Goal: Task Accomplishment & Management: Manage account settings

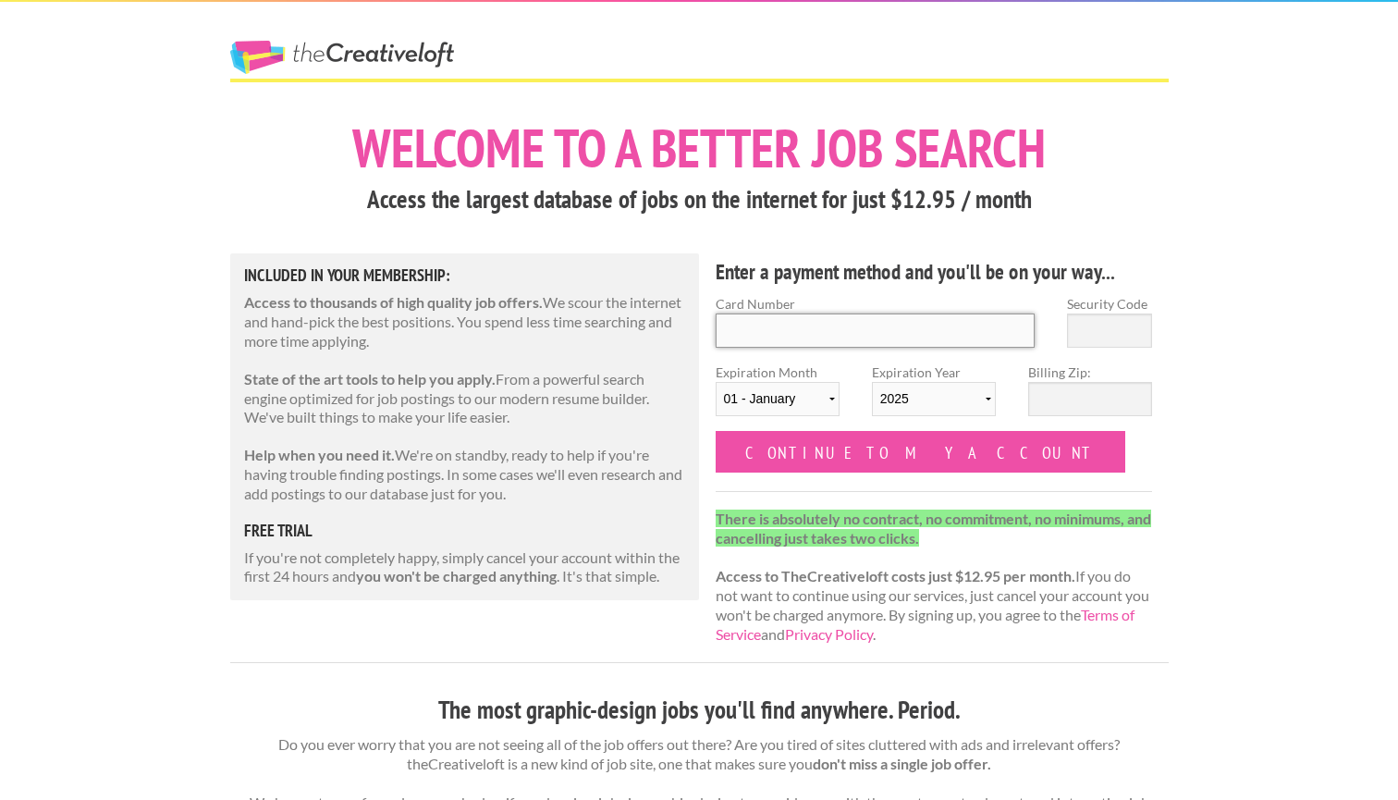
click at [858, 341] on input "Card Number" at bounding box center [875, 330] width 320 height 34
type input "[CREDIT_CARD_NUMBER]"
type input "236"
select select "06"
select select "2027"
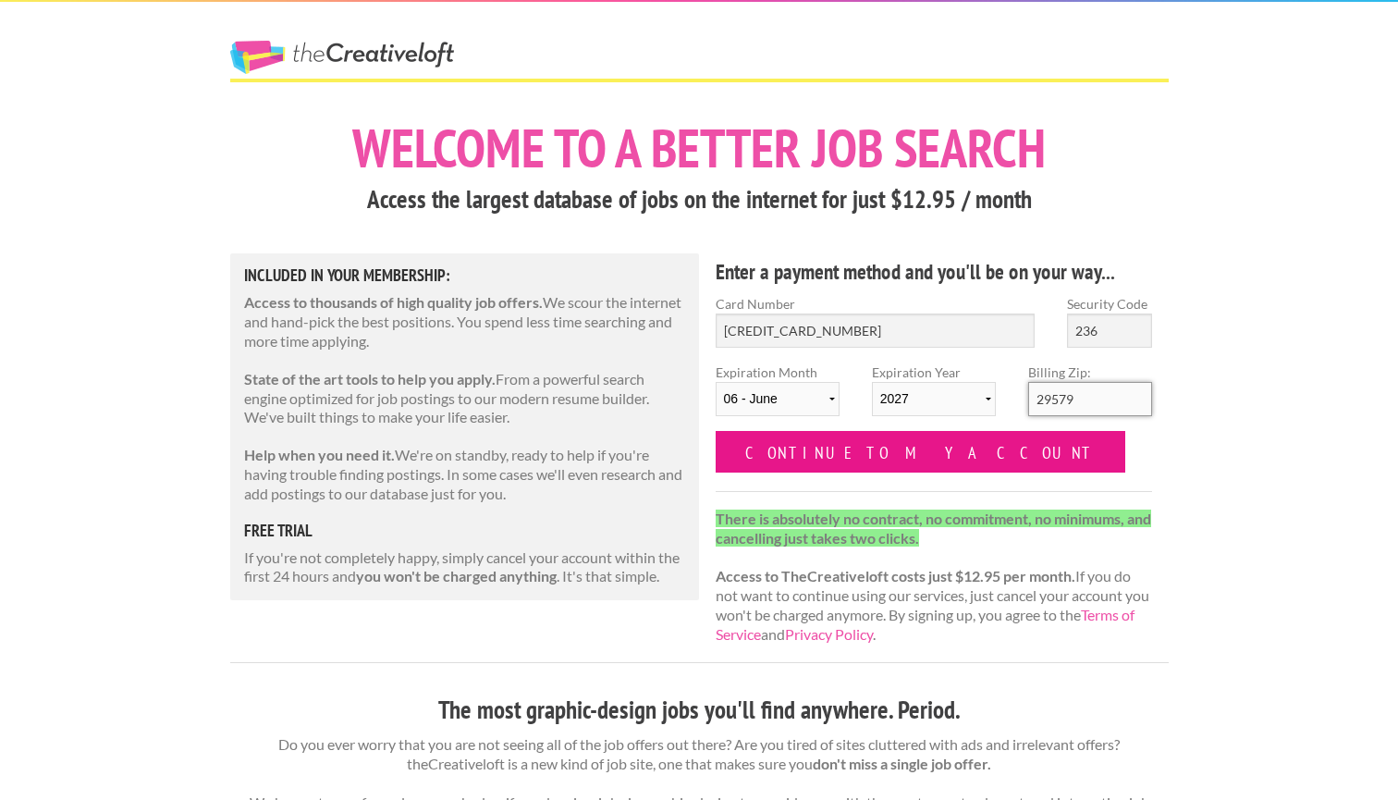
type input "29579"
click at [896, 458] on input "Continue to my account" at bounding box center [920, 452] width 410 height 42
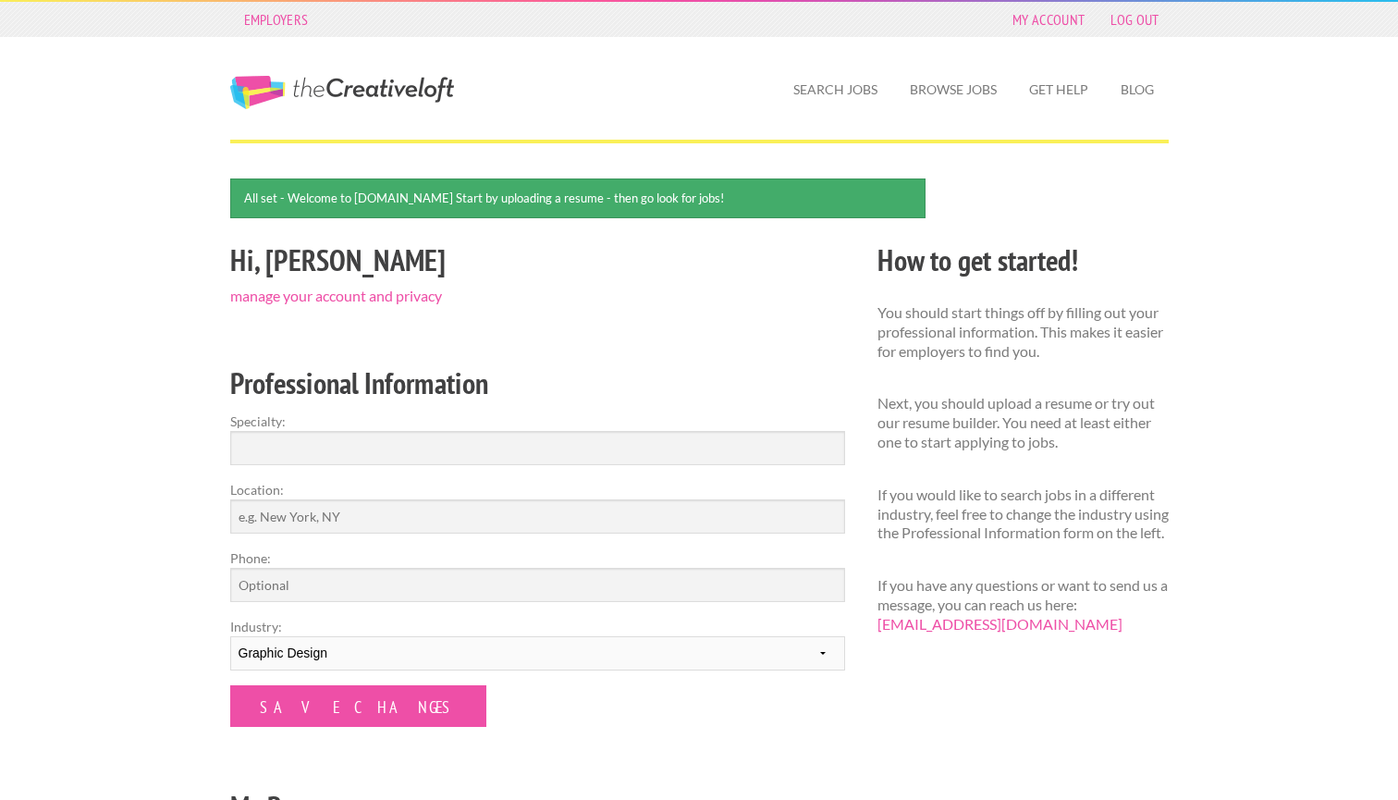
scroll to position [65, 0]
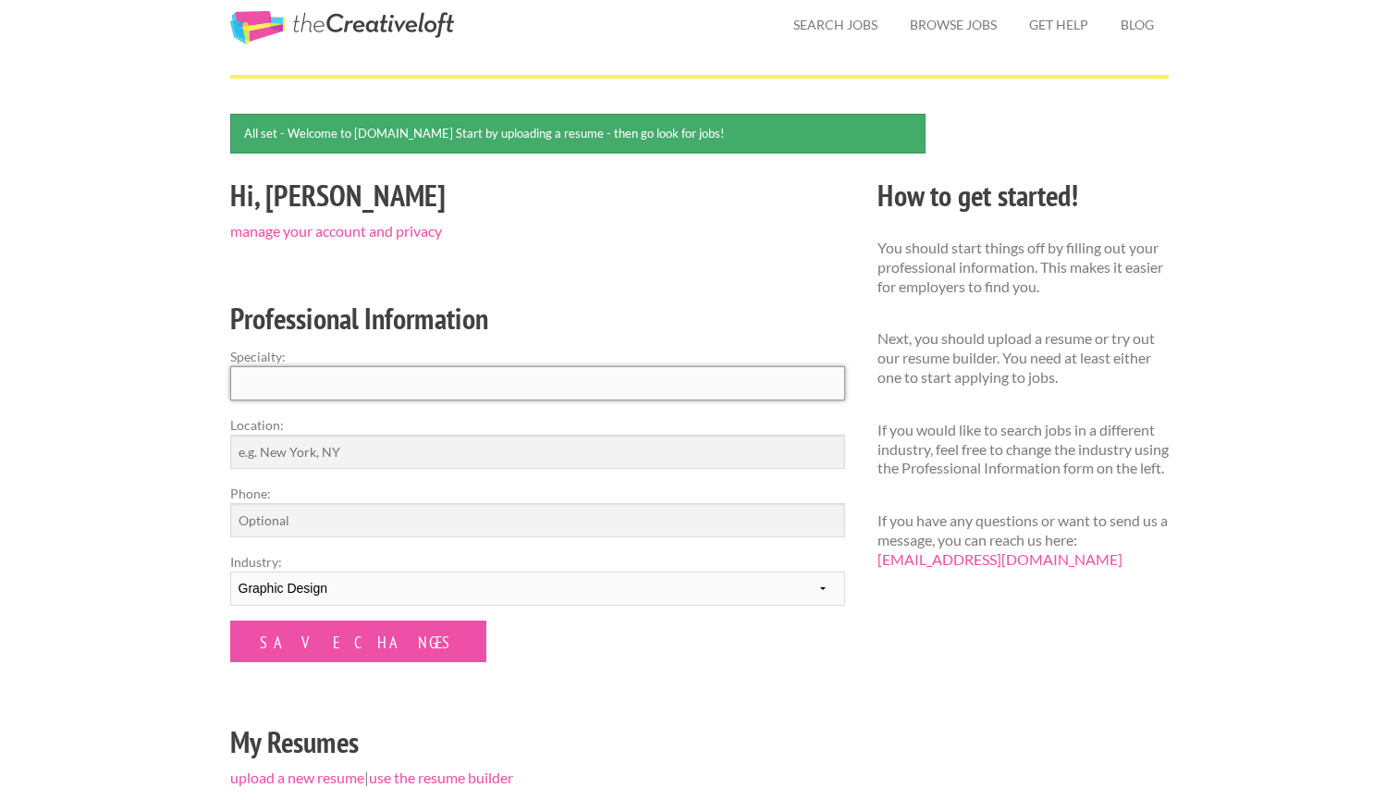
click at [422, 384] on input "Specialty:" at bounding box center [537, 383] width 615 height 34
type input "Graphic Design"
click at [408, 458] on input "Location:" at bounding box center [537, 451] width 615 height 34
type input "Myrtle Beach, SC"
click at [370, 519] on input "Phone:" at bounding box center [537, 520] width 615 height 34
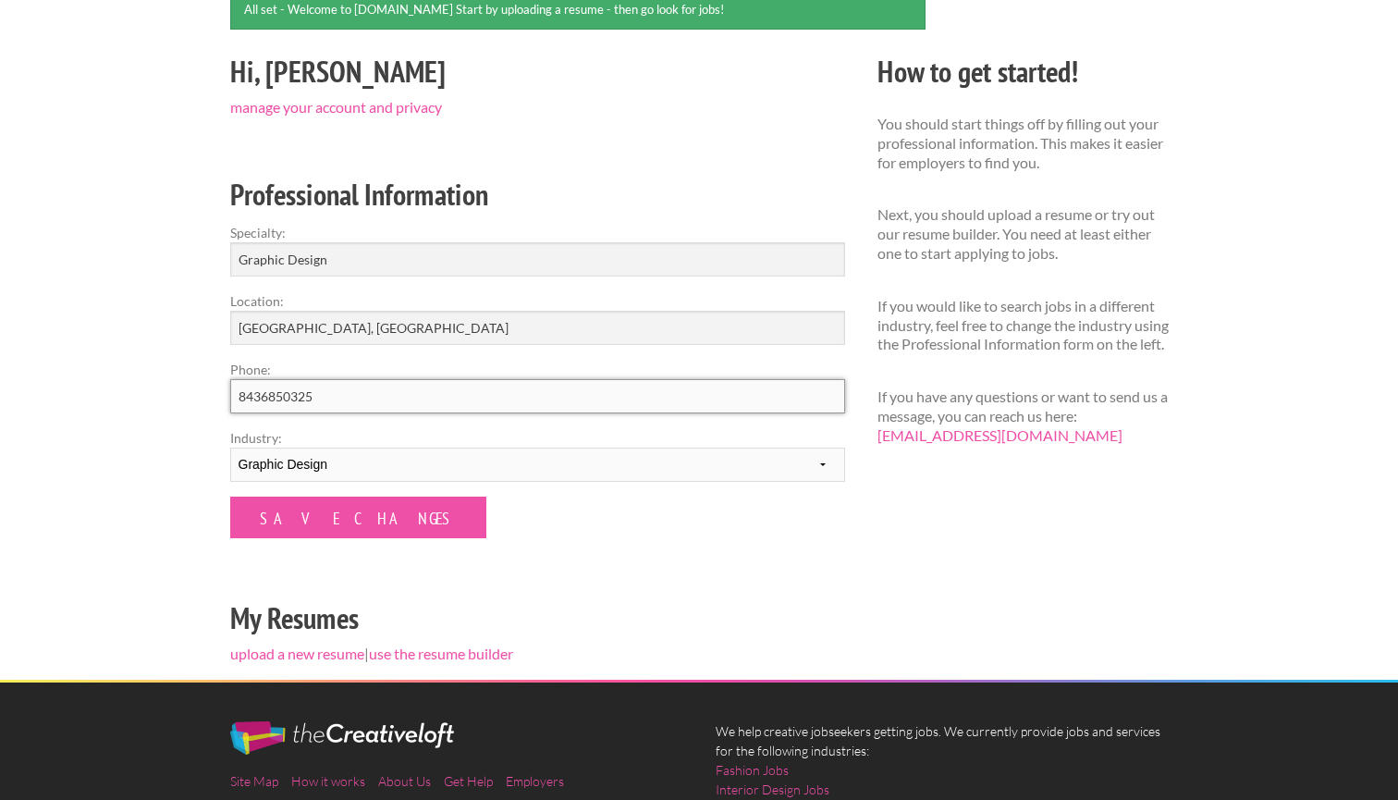
scroll to position [319, 0]
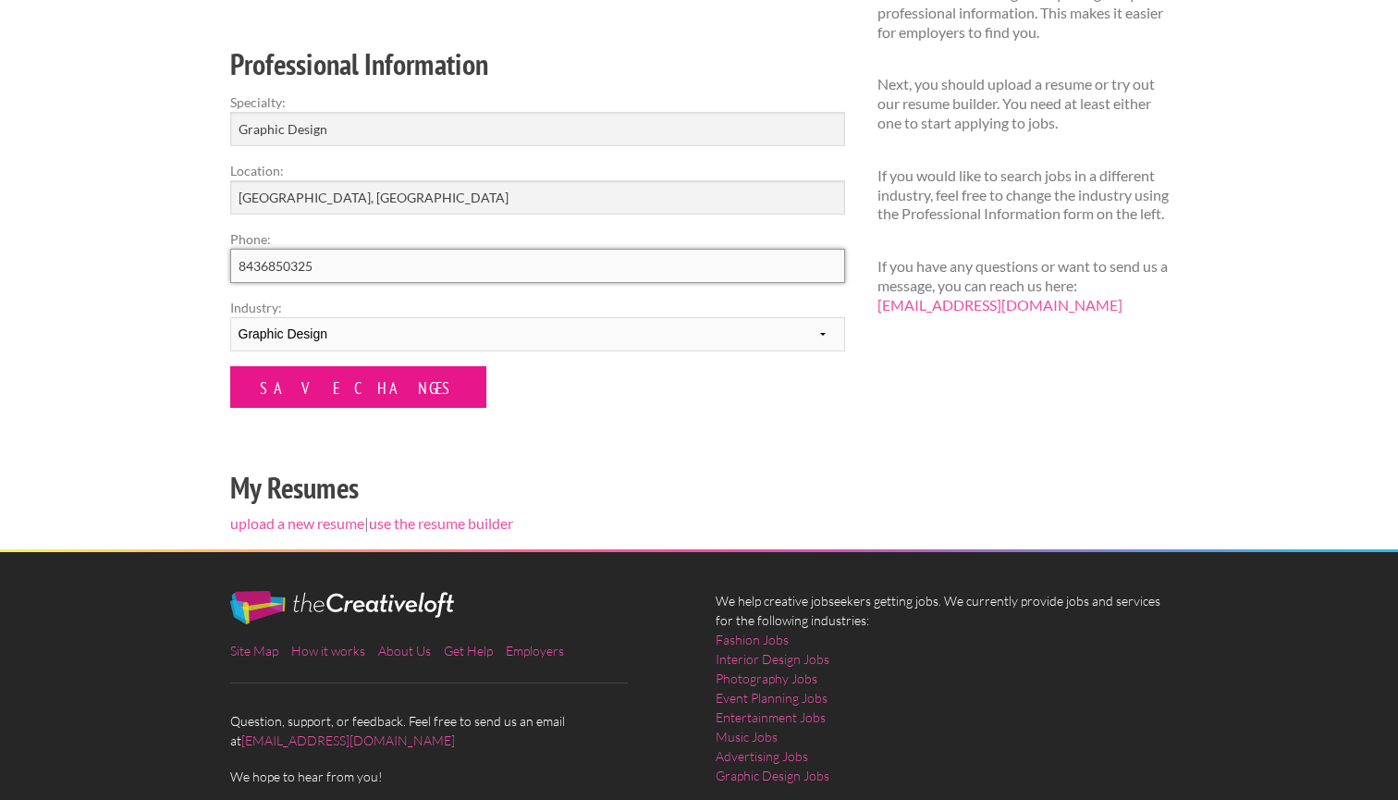
type input "8436850325"
click at [348, 387] on input "Save Changes" at bounding box center [358, 387] width 256 height 42
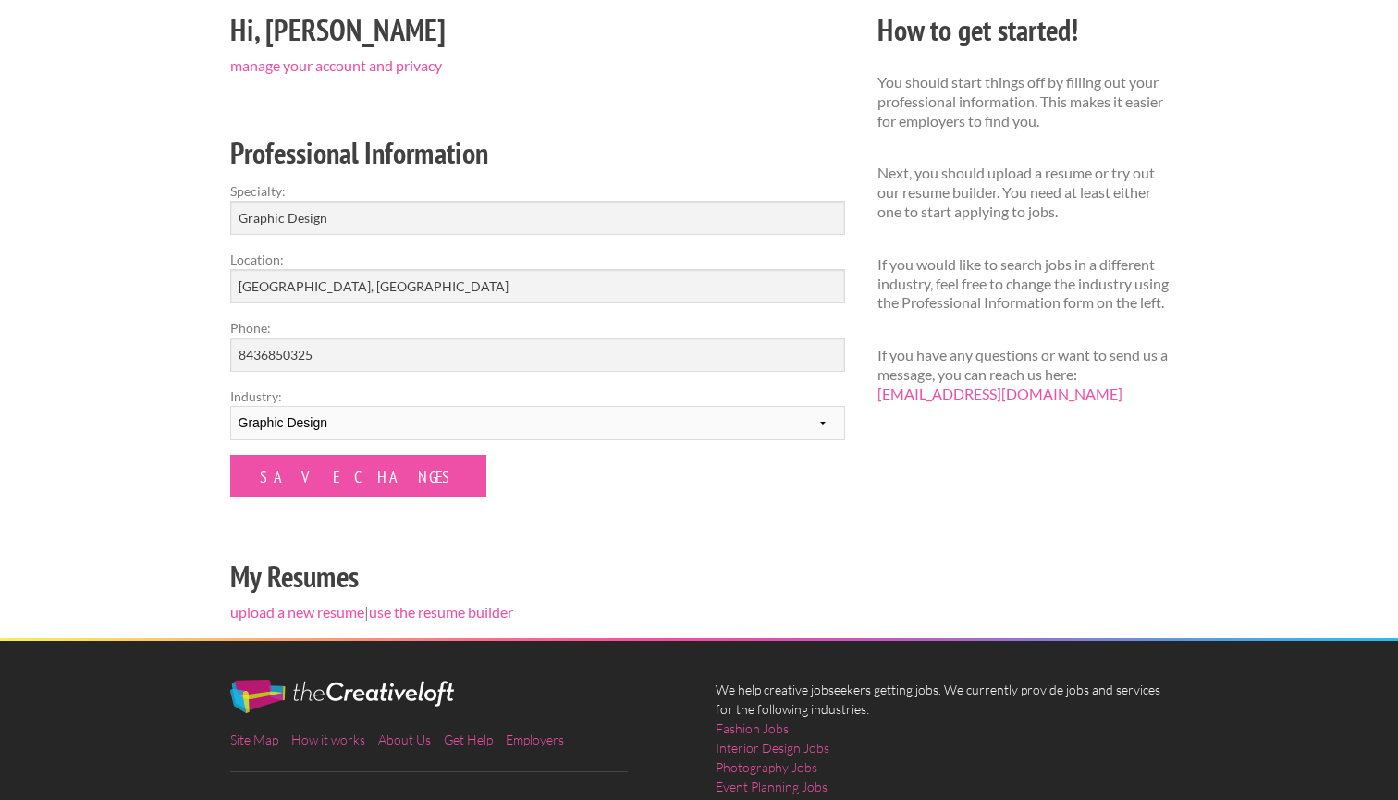
scroll to position [289, 0]
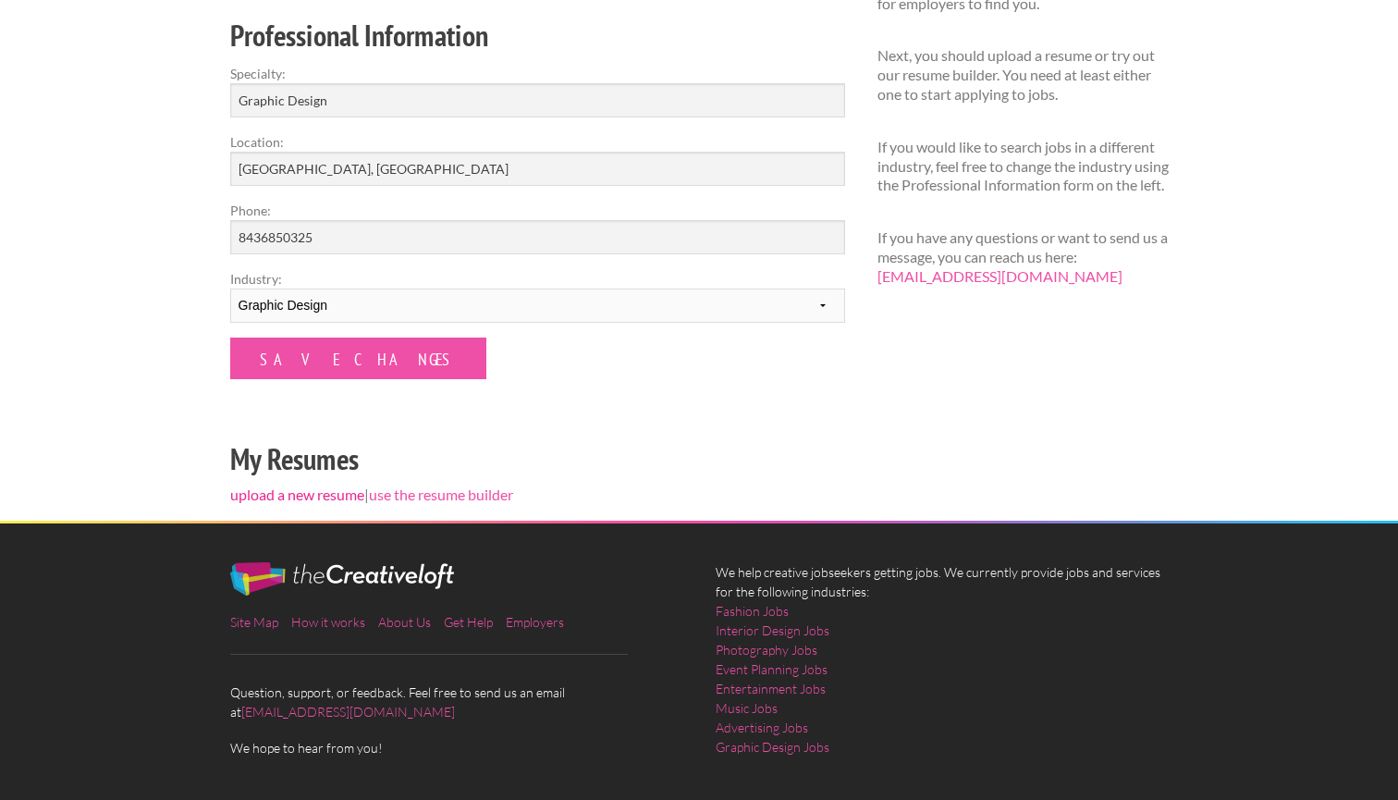
click at [345, 492] on link "upload a new resume" at bounding box center [297, 494] width 134 height 18
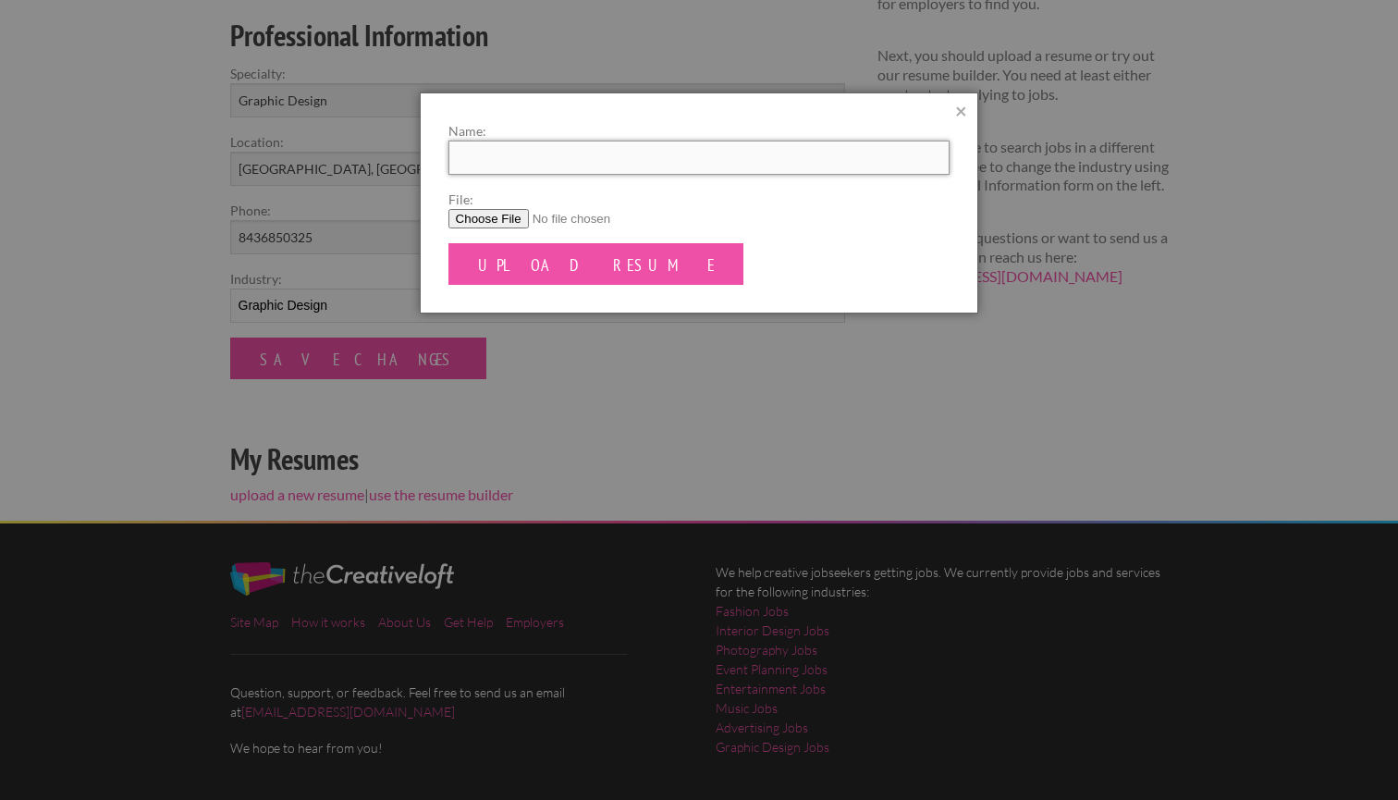
click at [567, 167] on input "Name:" at bounding box center [699, 158] width 502 height 34
type input "Leigha Ortega Resume"
click at [498, 222] on input "File:" at bounding box center [699, 218] width 502 height 19
type input "C:\fakepath\Leigha Ortega Resume.pdf"
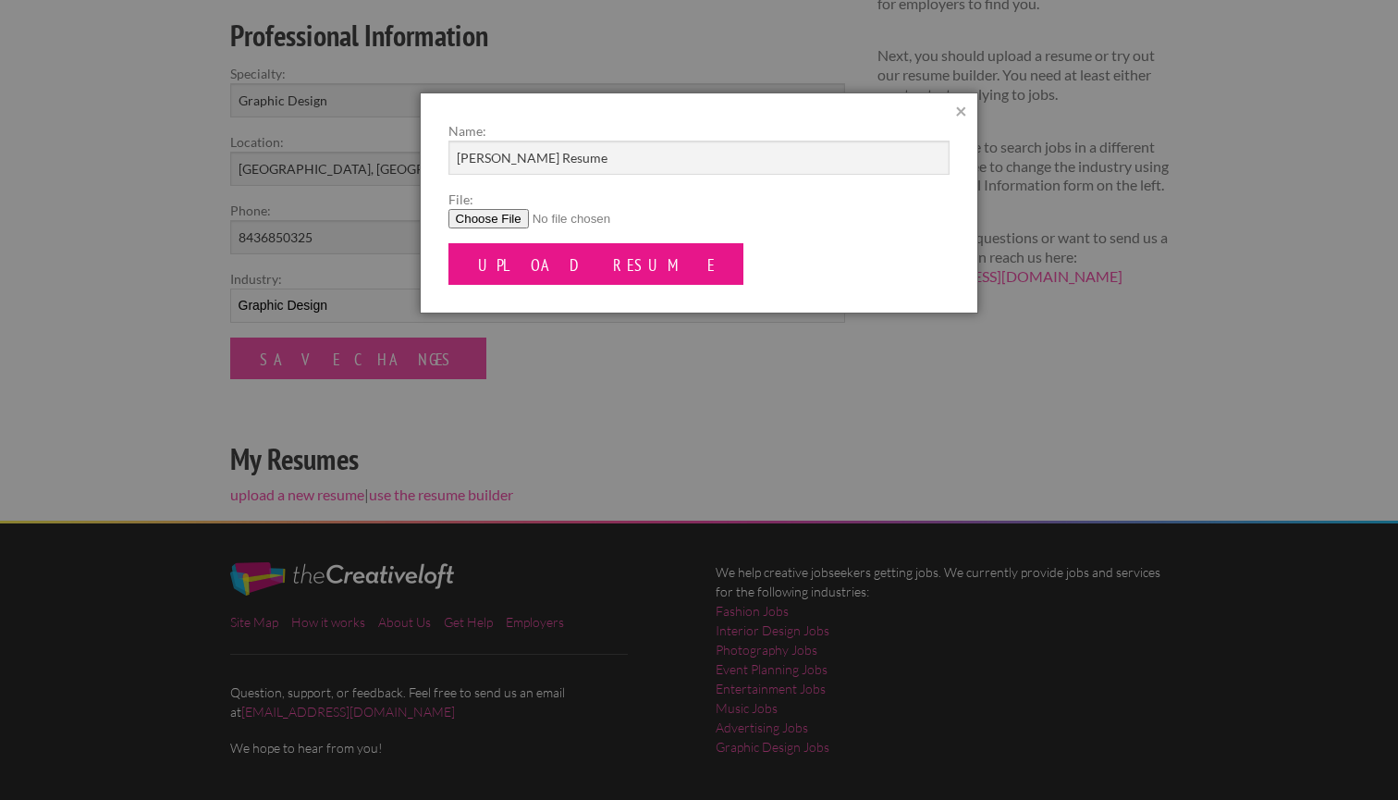
click at [561, 259] on input "Upload Resume" at bounding box center [596, 264] width 296 height 42
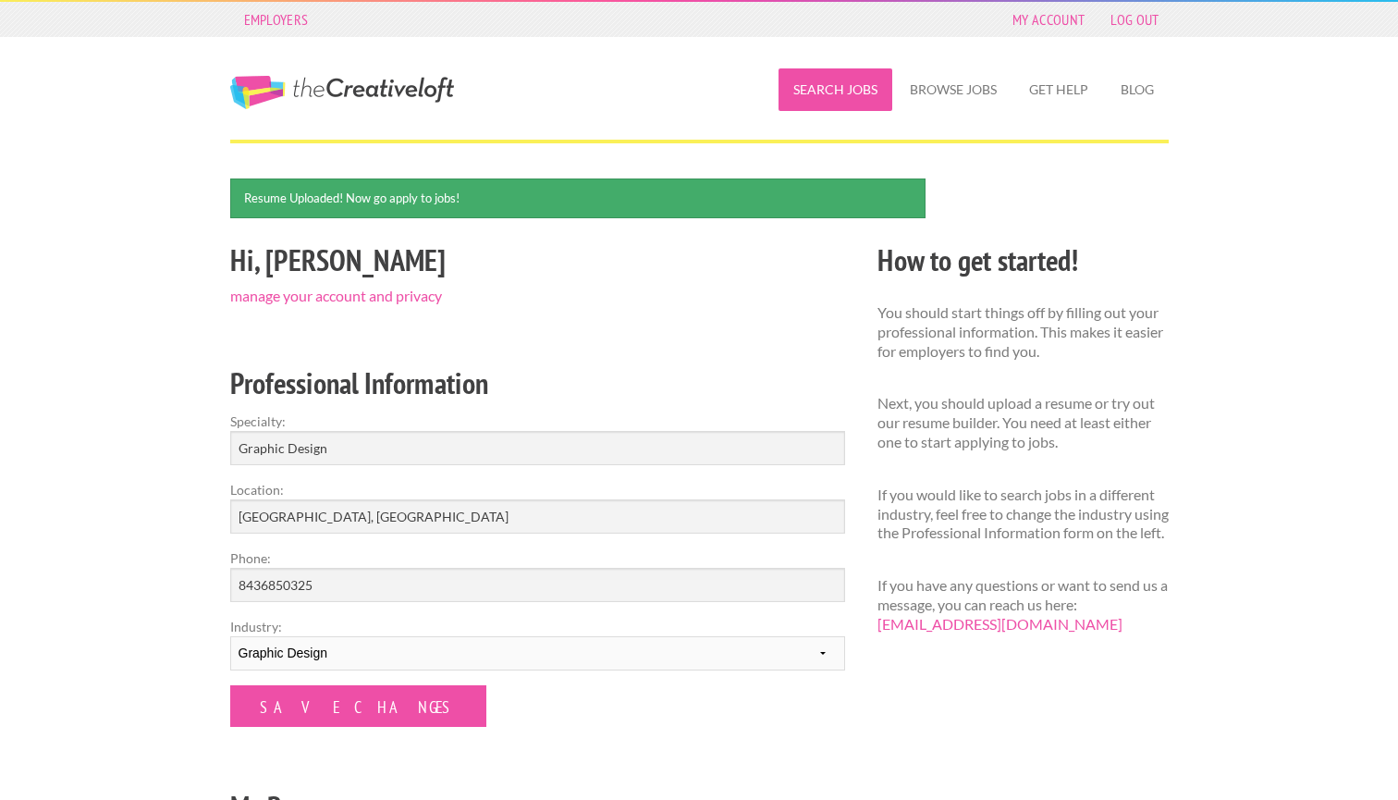
click at [834, 100] on link "Search Jobs" at bounding box center [835, 89] width 114 height 43
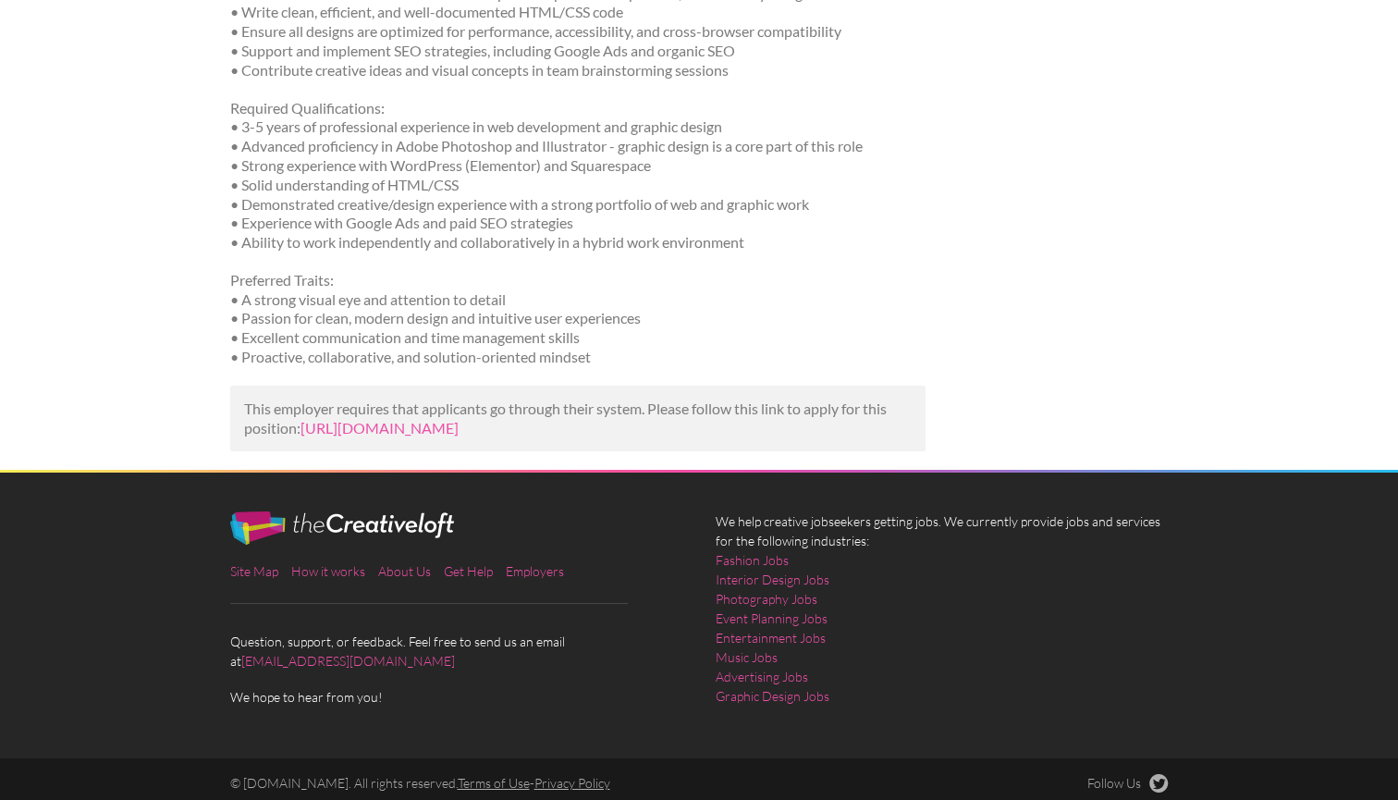
scroll to position [809, 0]
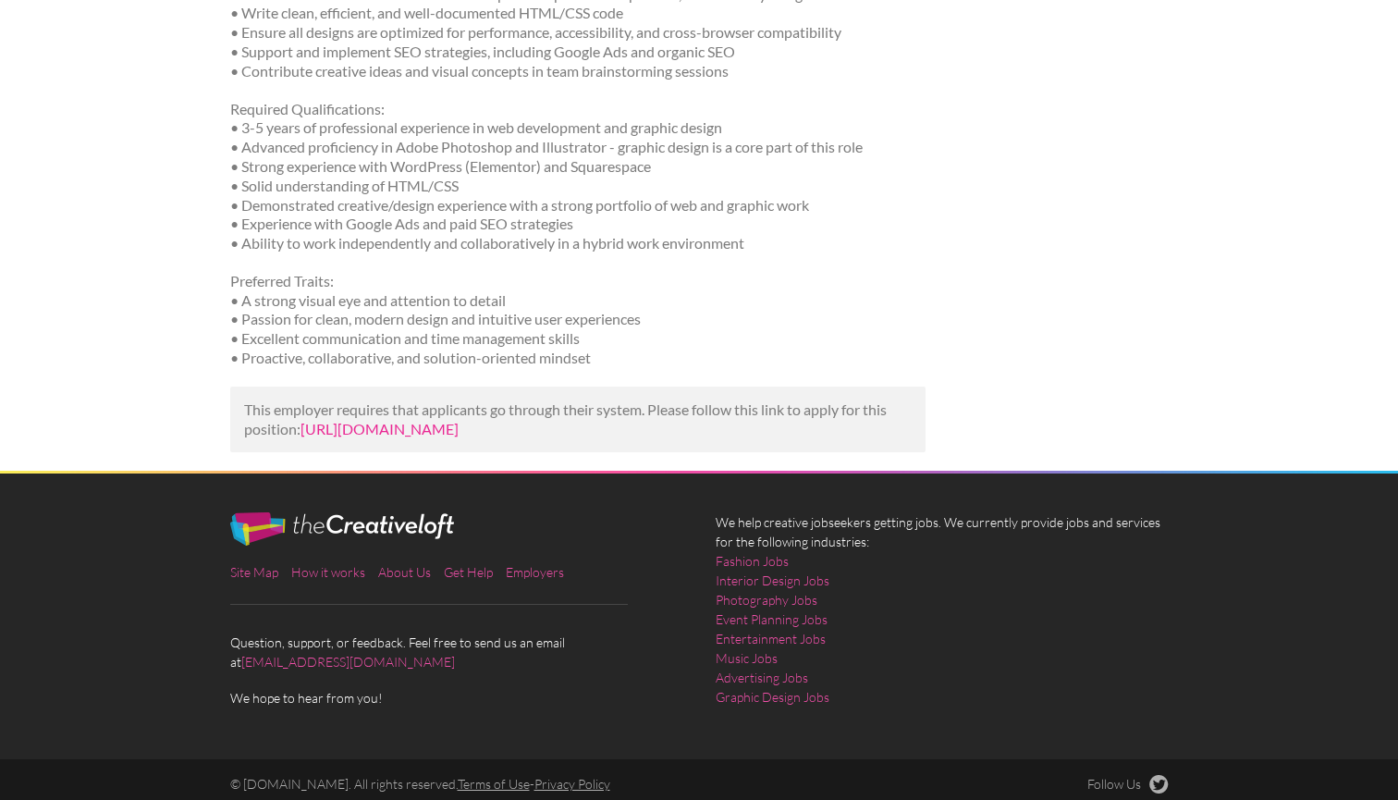
click at [440, 420] on link "https://www.ziprecruiter.com/c/Anvil-Marketing/Job/Web-and-Graphic-Designer/-in…" at bounding box center [379, 429] width 158 height 18
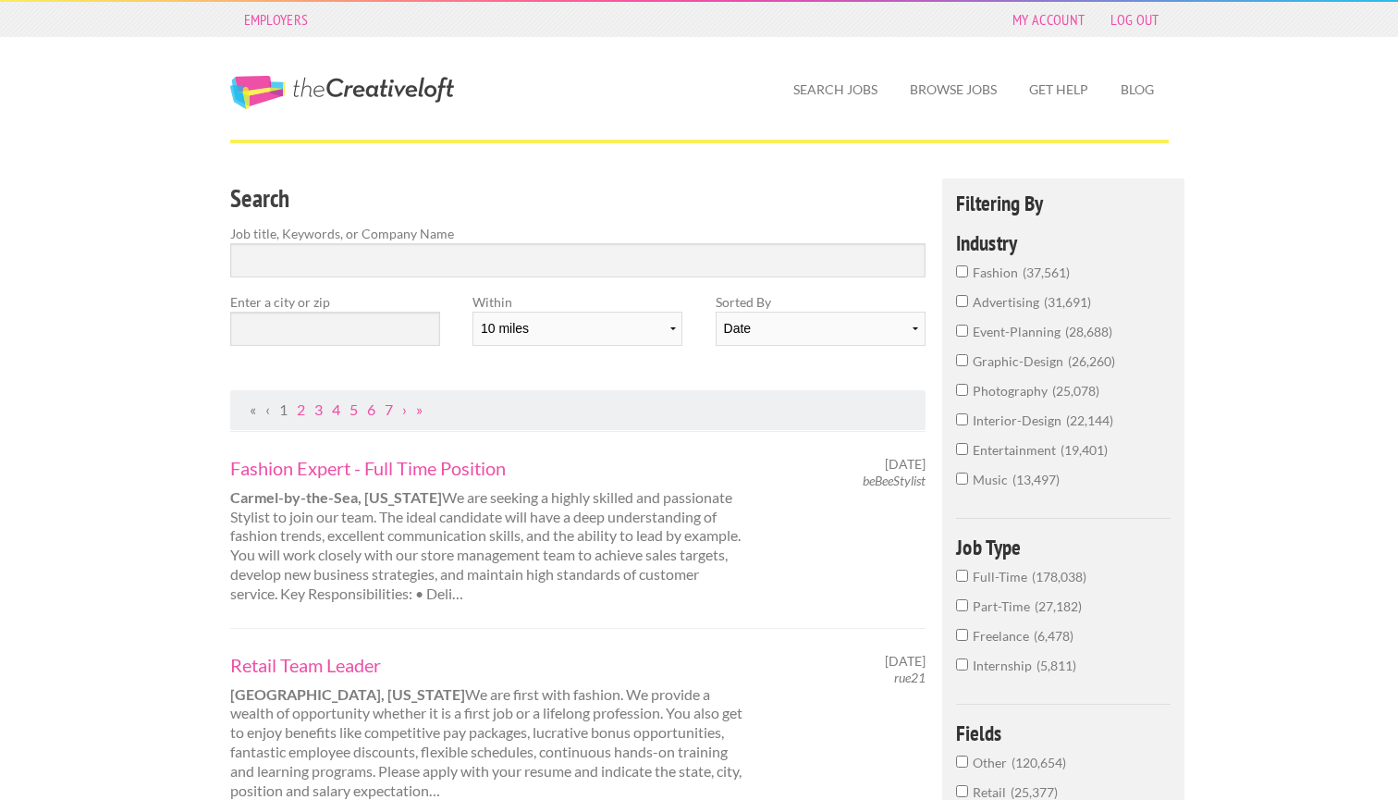
click at [695, 240] on label "Job title, Keywords, or Company Name" at bounding box center [578, 233] width 696 height 19
click at [667, 259] on input "Search" at bounding box center [578, 260] width 696 height 34
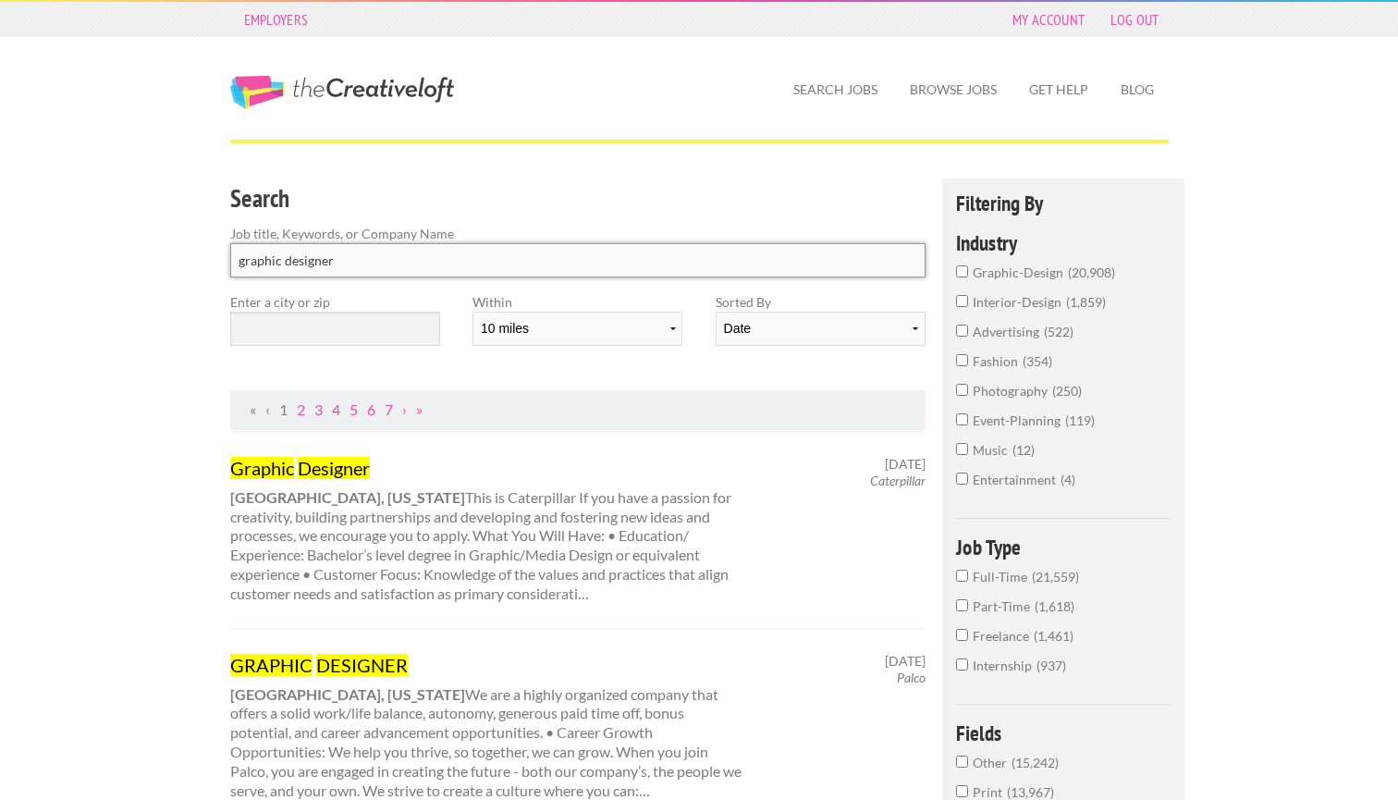
type input "graphic designer"
click at [305, 324] on input "text" at bounding box center [335, 329] width 210 height 34
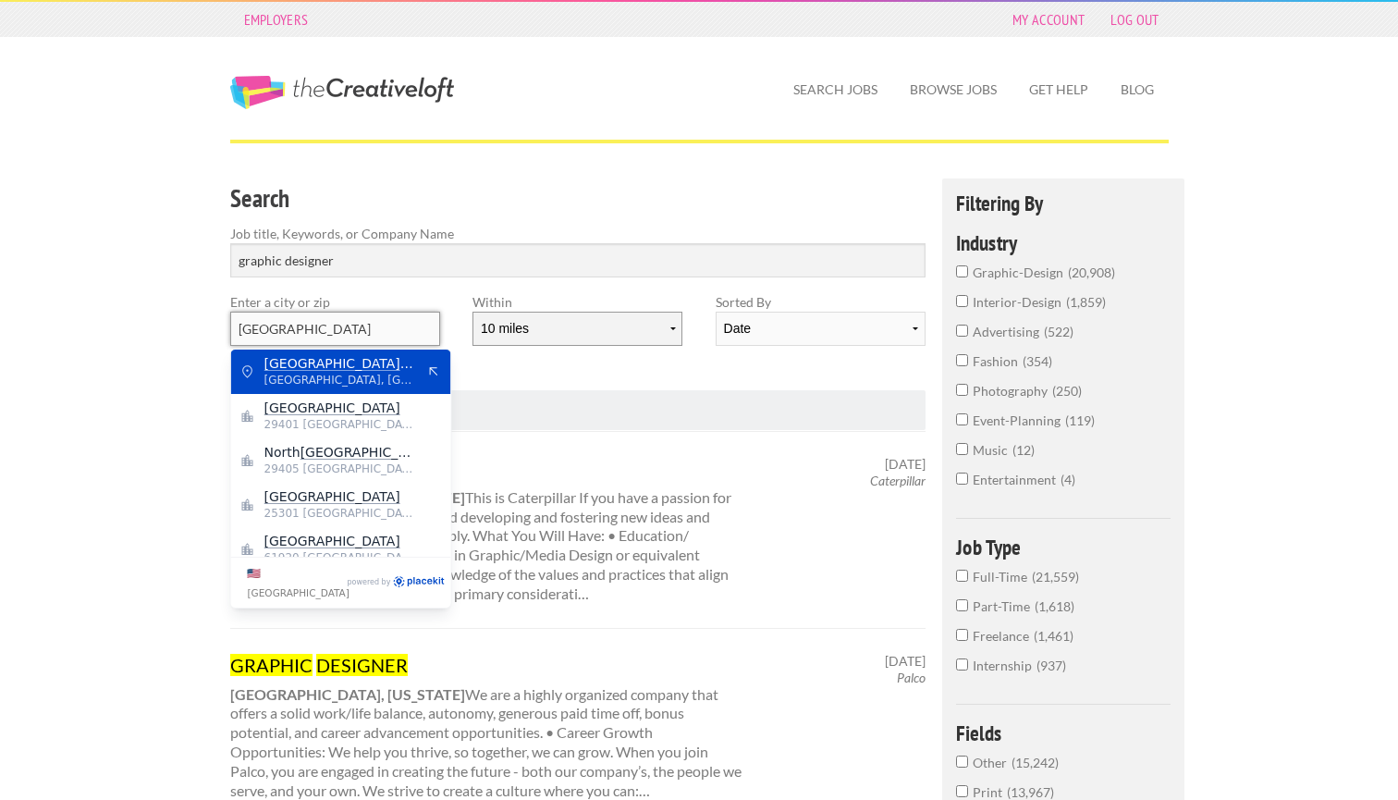
type input "[GEOGRAPHIC_DATA]"
select select "100"
click at [372, 318] on input "[GEOGRAPHIC_DATA]" at bounding box center [335, 329] width 210 height 34
click at [350, 342] on input "[GEOGRAPHIC_DATA]" at bounding box center [335, 329] width 210 height 34
type input "charleston, SC"
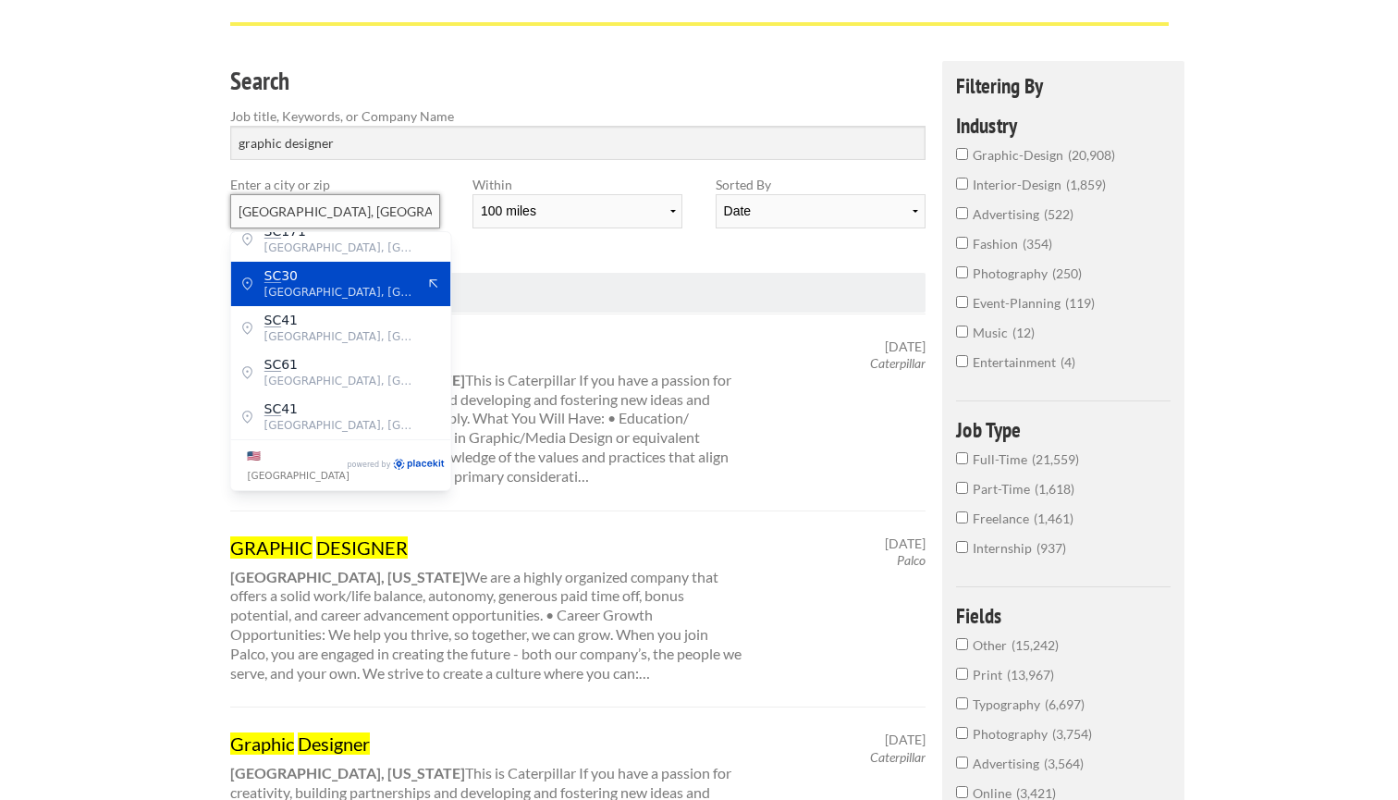
scroll to position [133, 0]
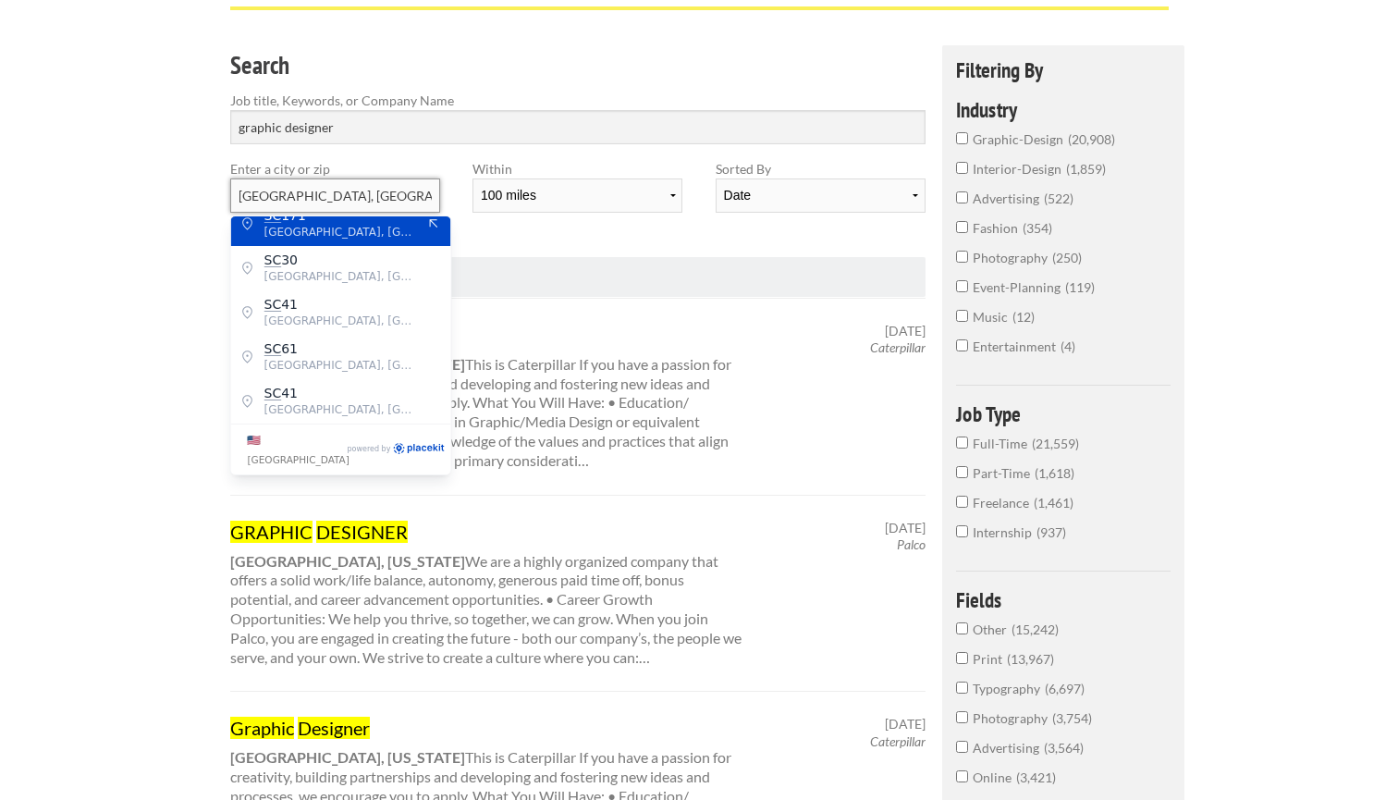
drag, startPoint x: 362, startPoint y: 191, endPoint x: 153, endPoint y: 178, distance: 209.3
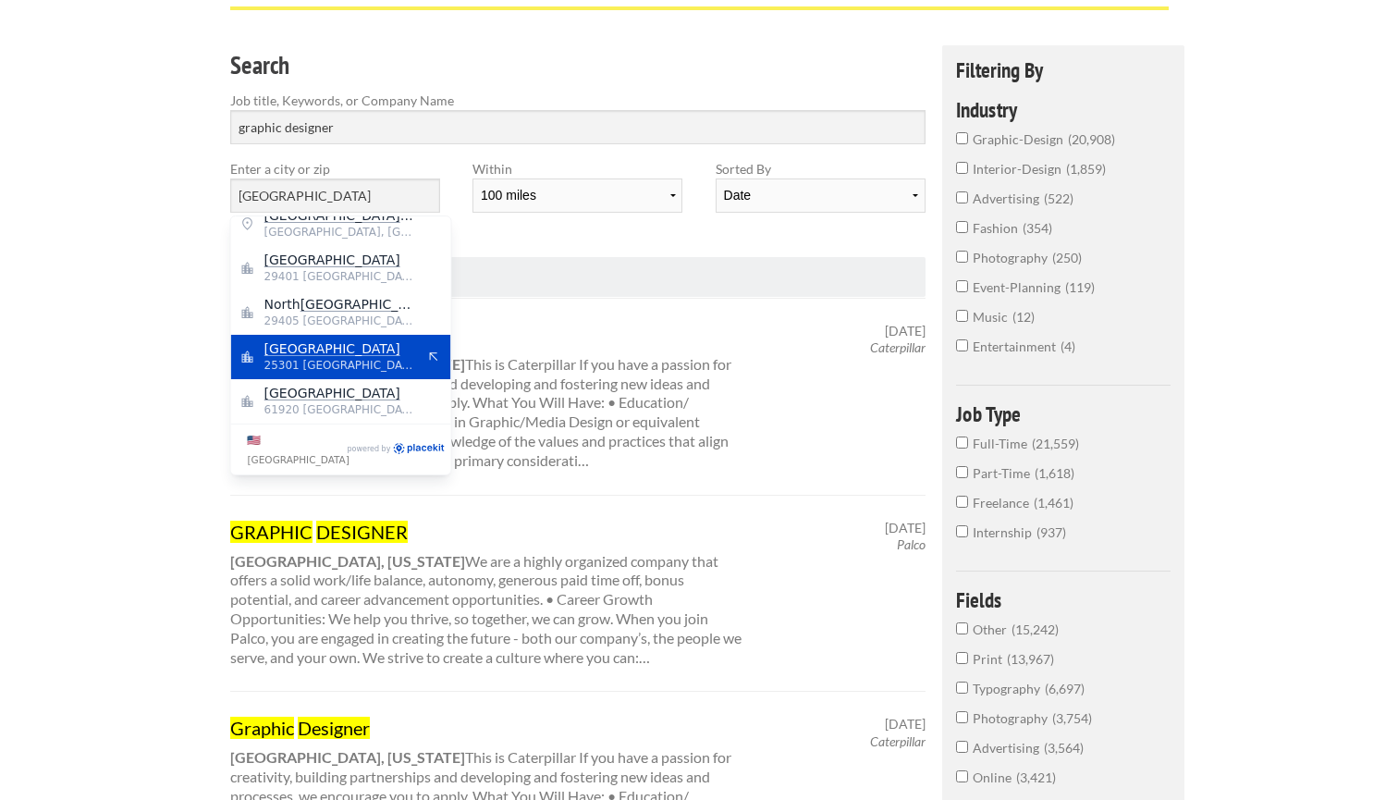
click at [281, 357] on span "25301 United States of America" at bounding box center [340, 365] width 152 height 17
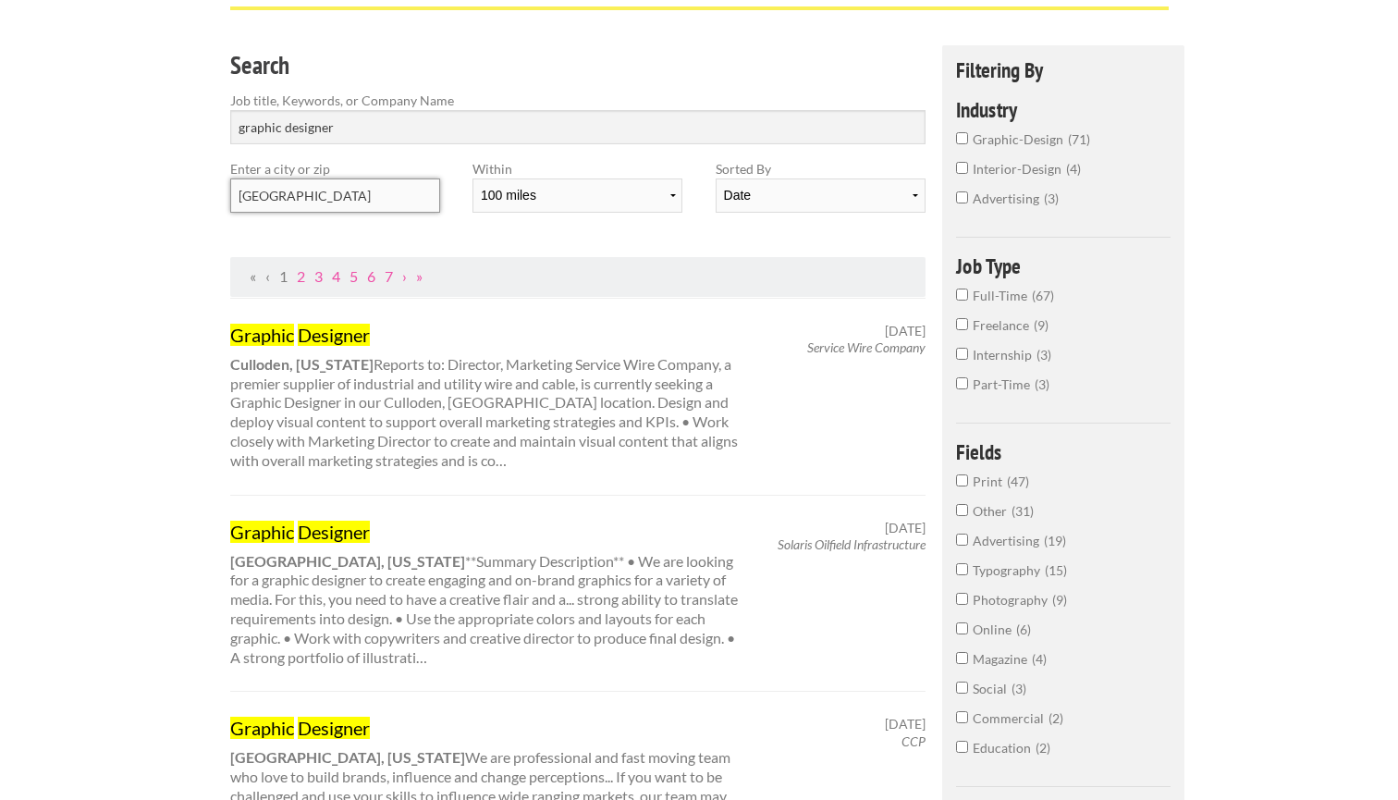
click at [347, 205] on input "[GEOGRAPHIC_DATA]" at bounding box center [335, 195] width 210 height 34
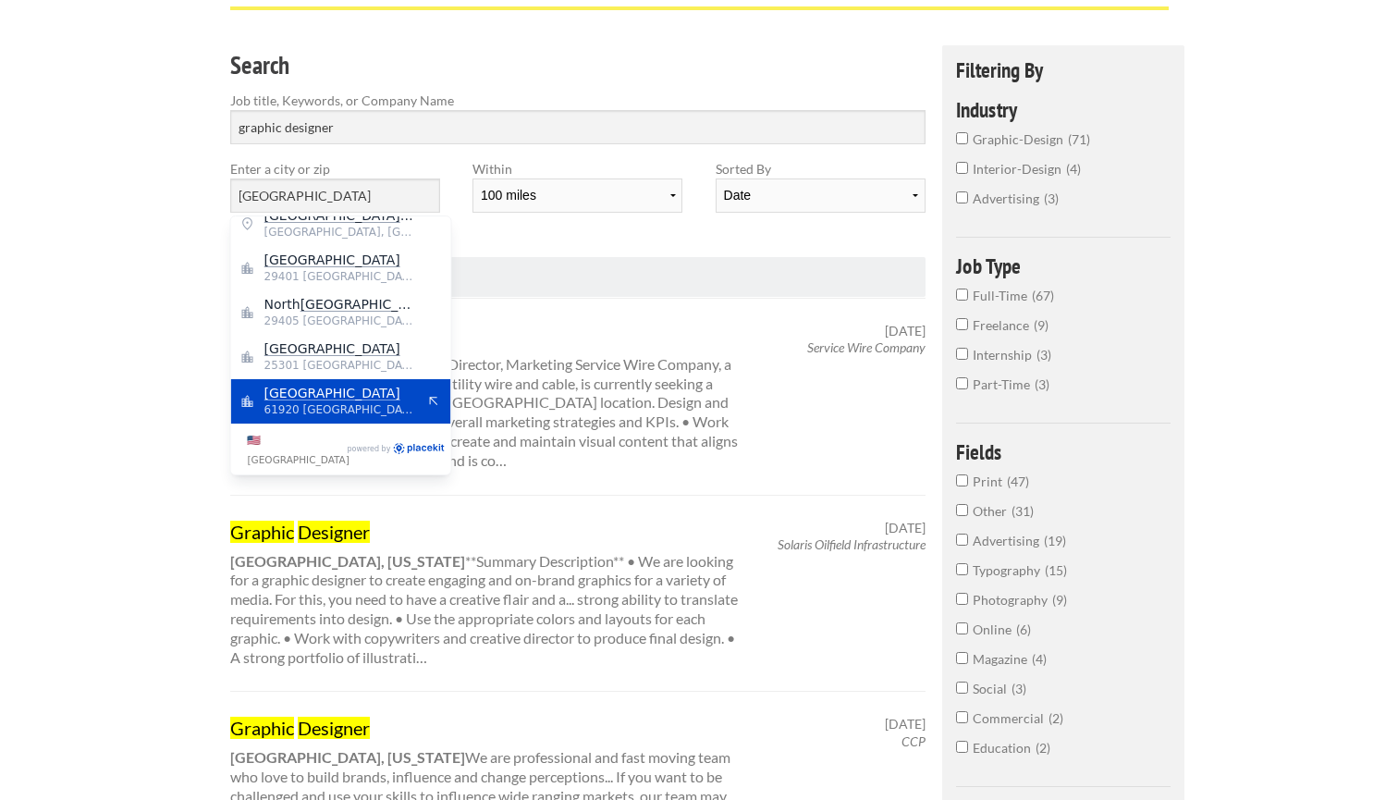
click at [332, 393] on span "[GEOGRAPHIC_DATA]" at bounding box center [340, 393] width 152 height 17
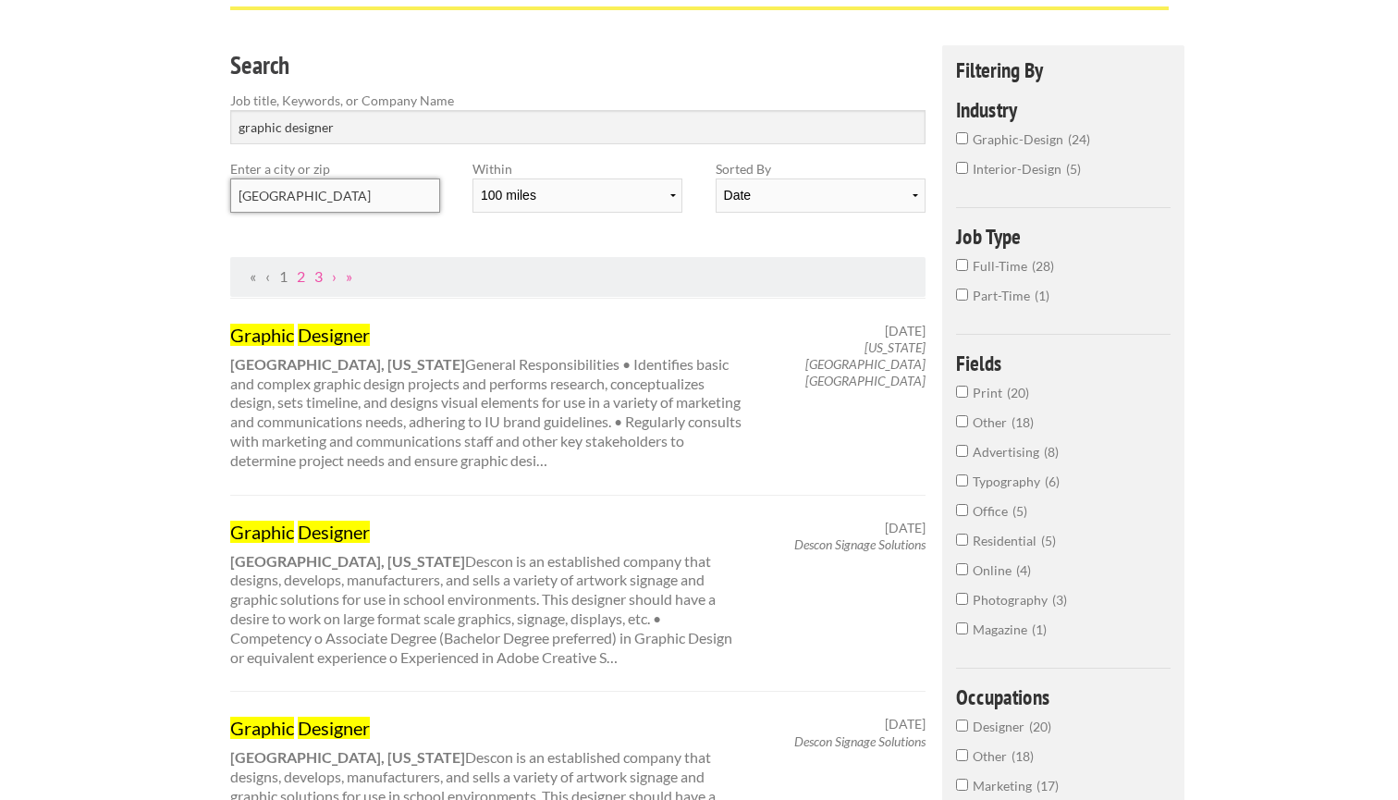
click at [385, 178] on input "[GEOGRAPHIC_DATA]" at bounding box center [335, 195] width 210 height 34
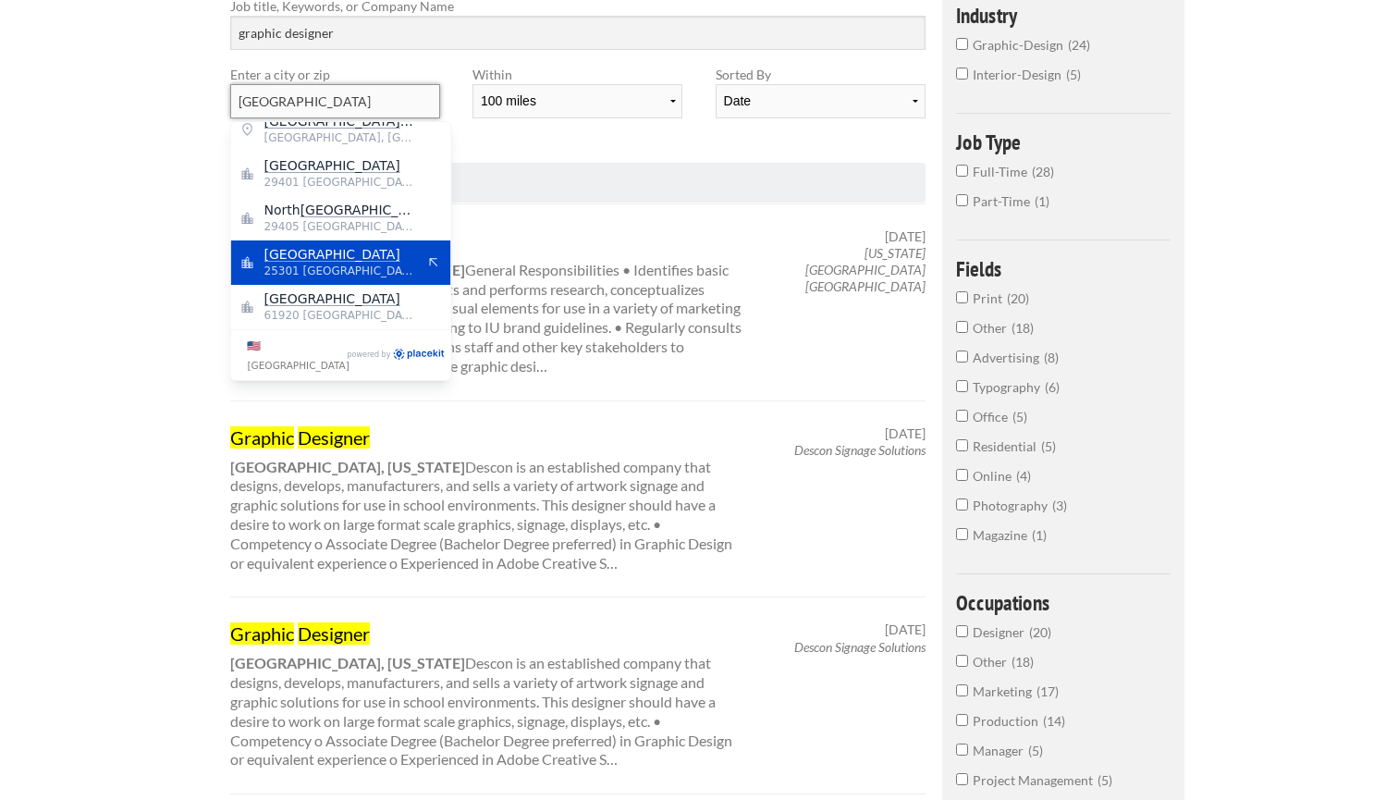
scroll to position [4, 0]
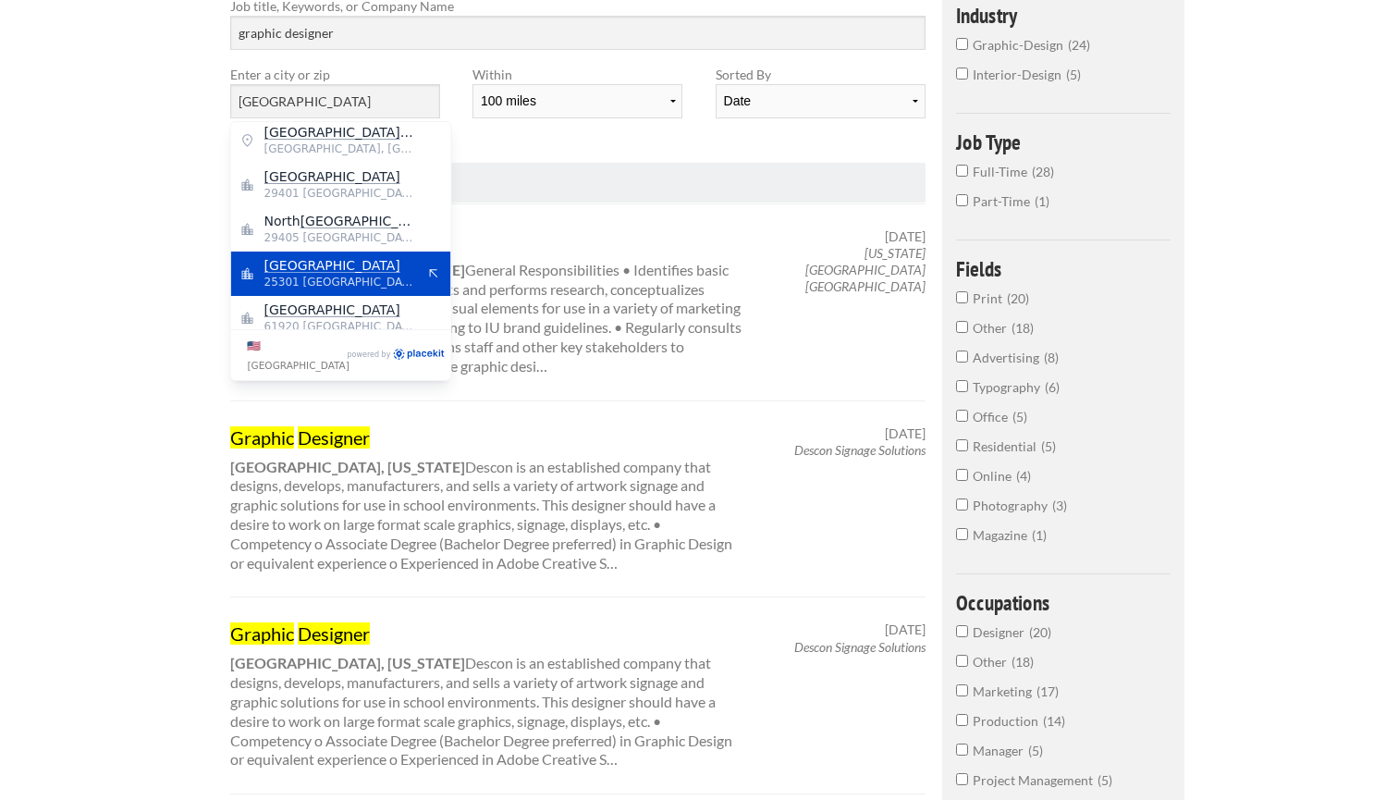
click at [348, 236] on span "29405 [GEOGRAPHIC_DATA]" at bounding box center [340, 237] width 152 height 17
type input "North Charleston"
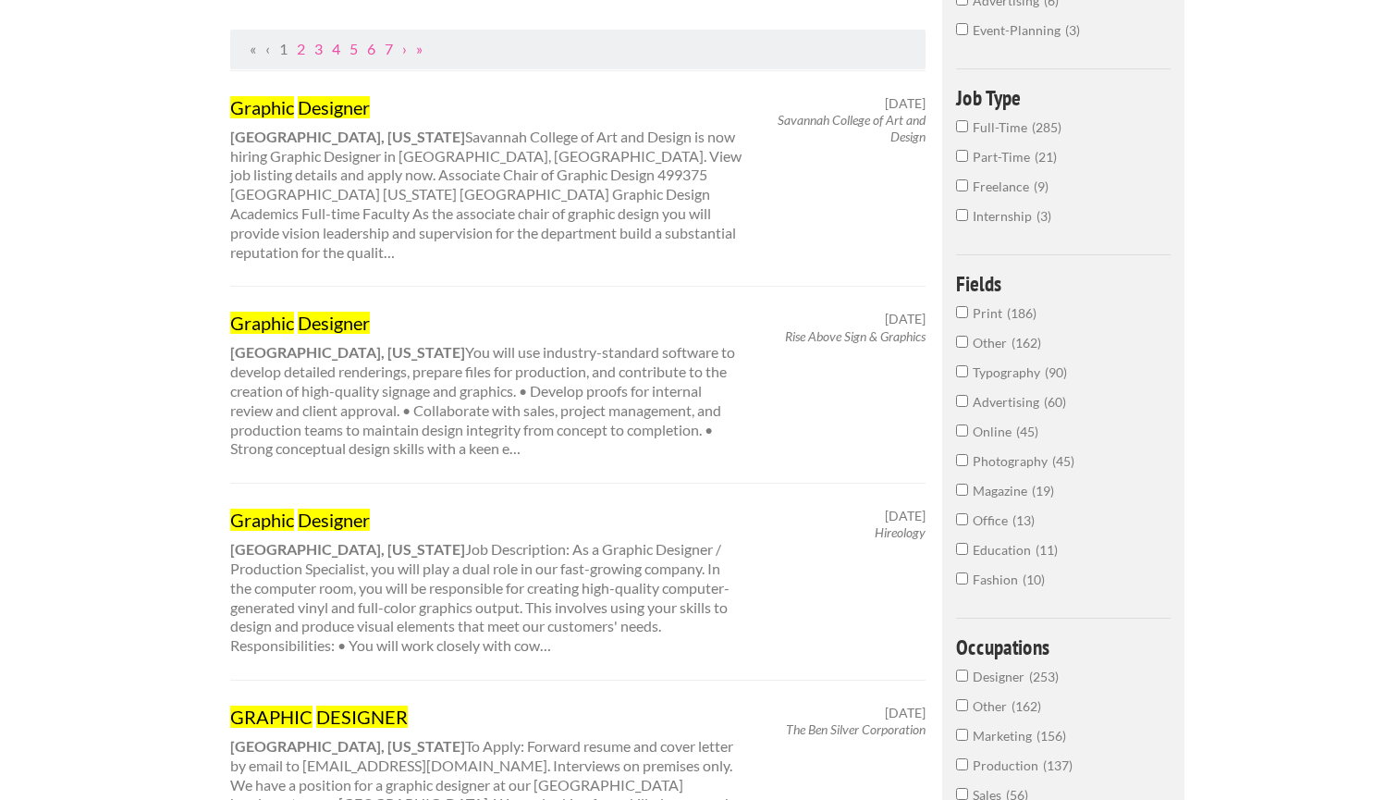
scroll to position [364, 0]
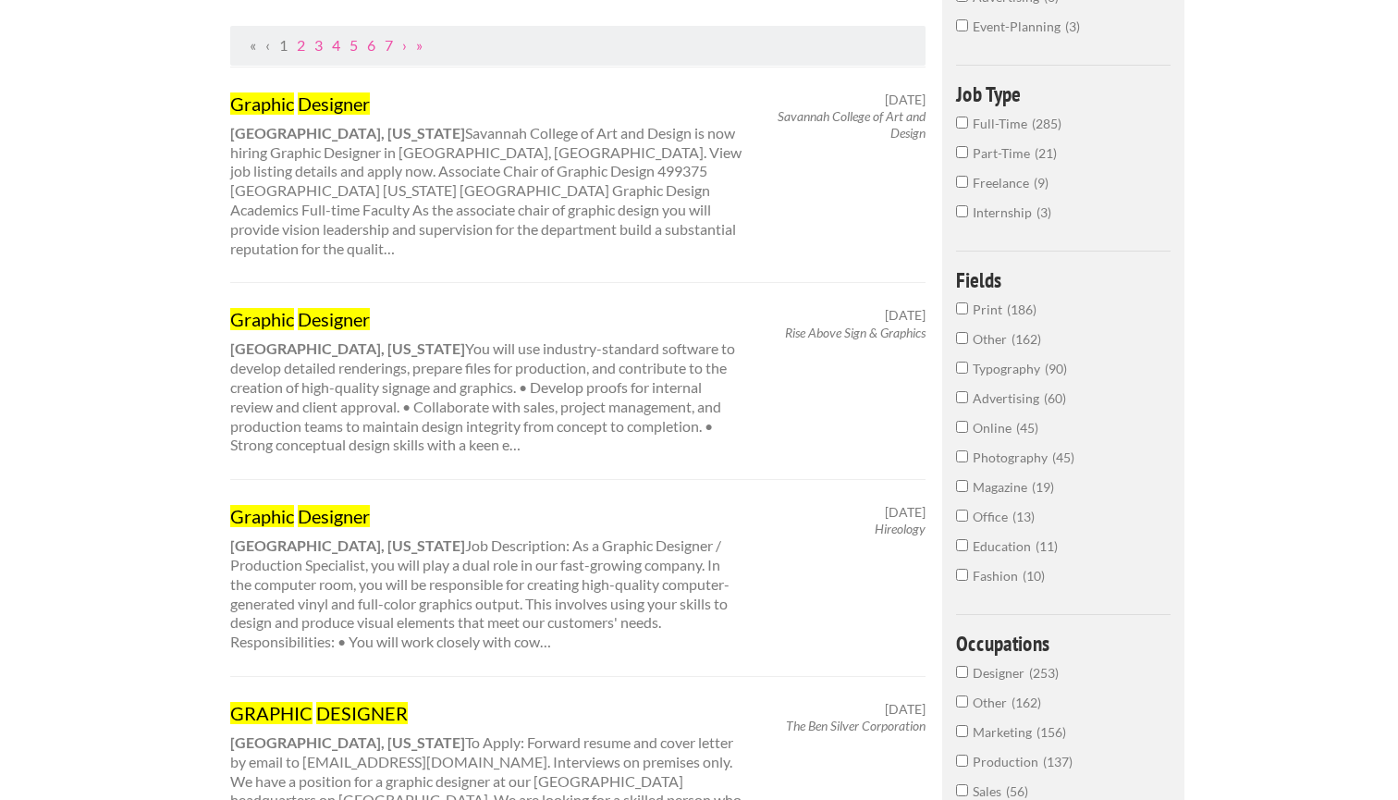
click at [346, 505] on mark "Designer" at bounding box center [334, 516] width 72 height 22
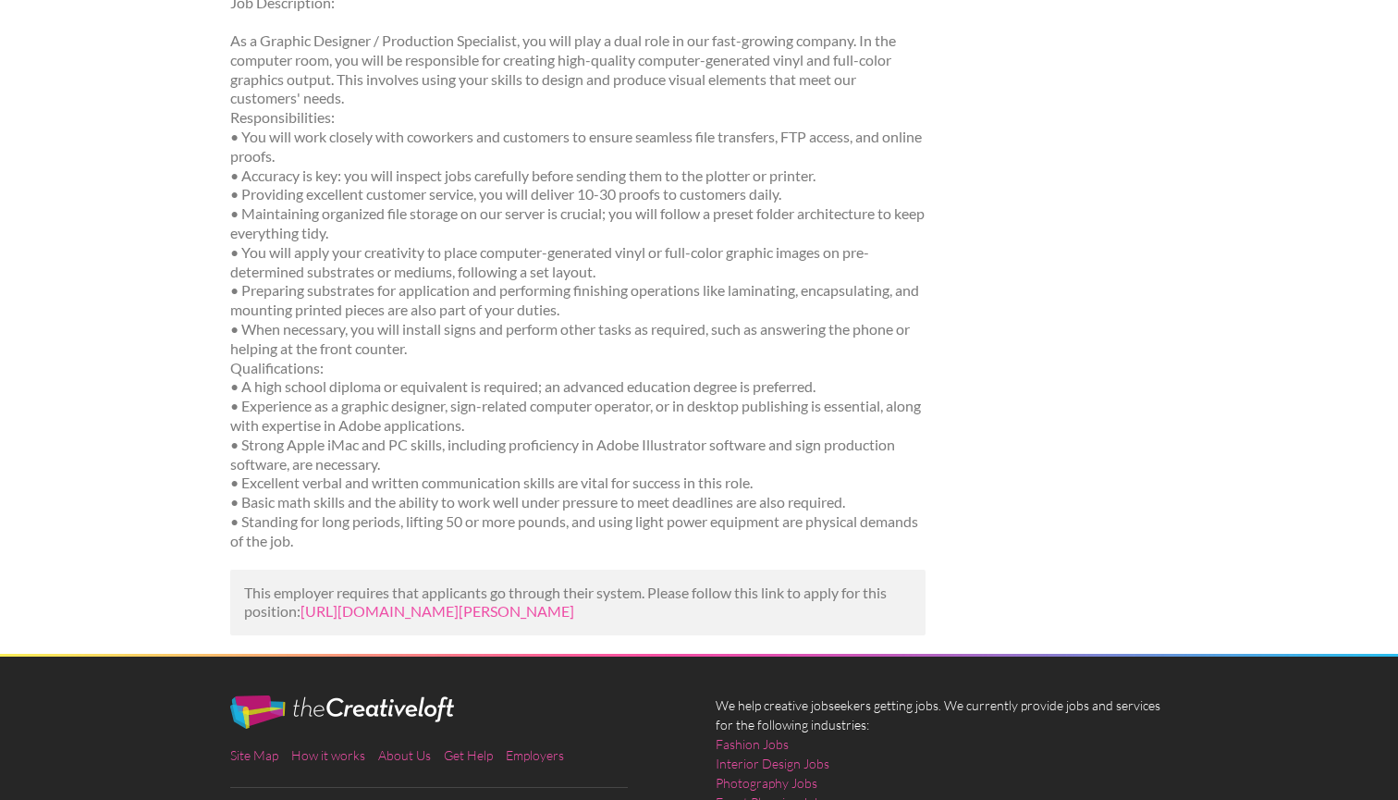
scroll to position [310, 0]
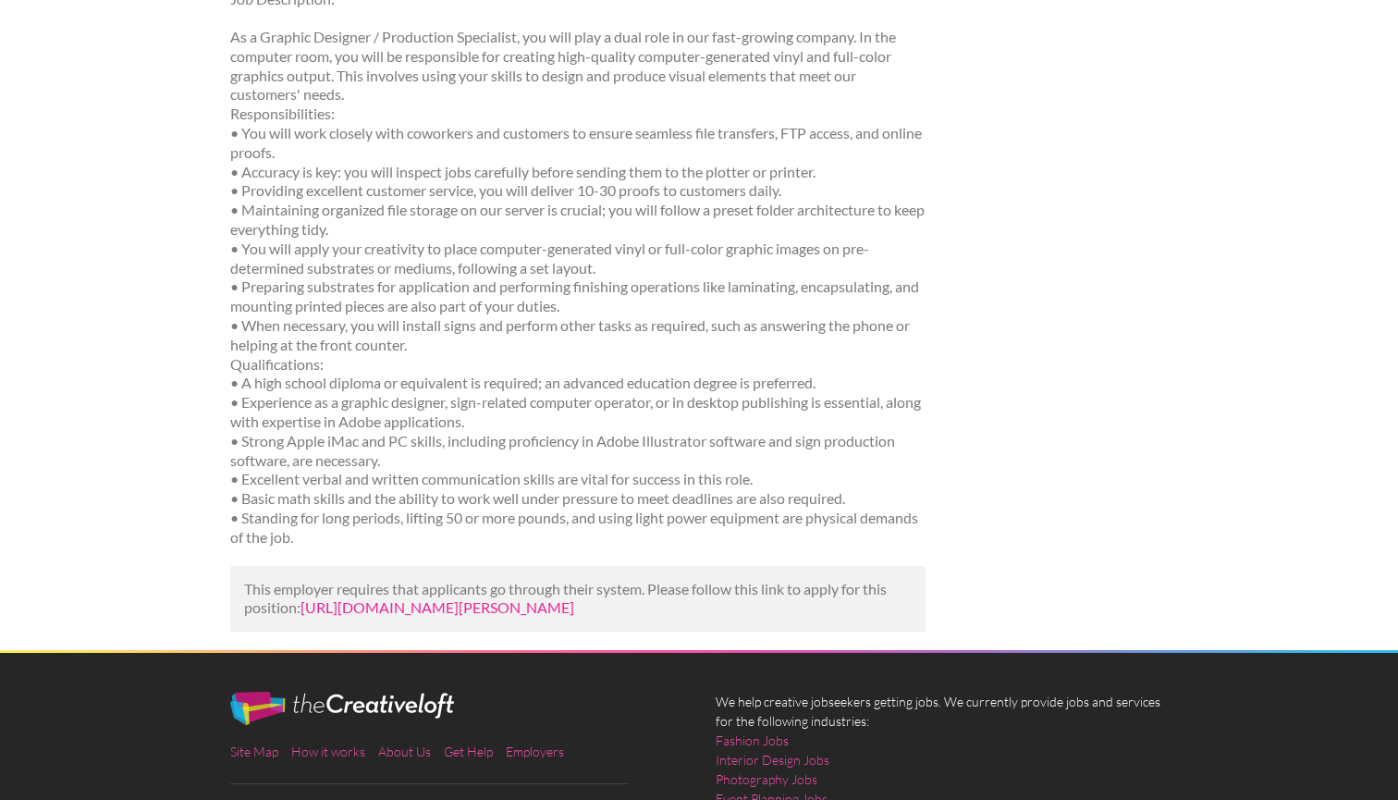
click at [383, 598] on link "https://us.bebee.com/job/5284568bb29287e7a3930ae226bf08e7?utm_campaign=google_j…" at bounding box center [437, 607] width 274 height 18
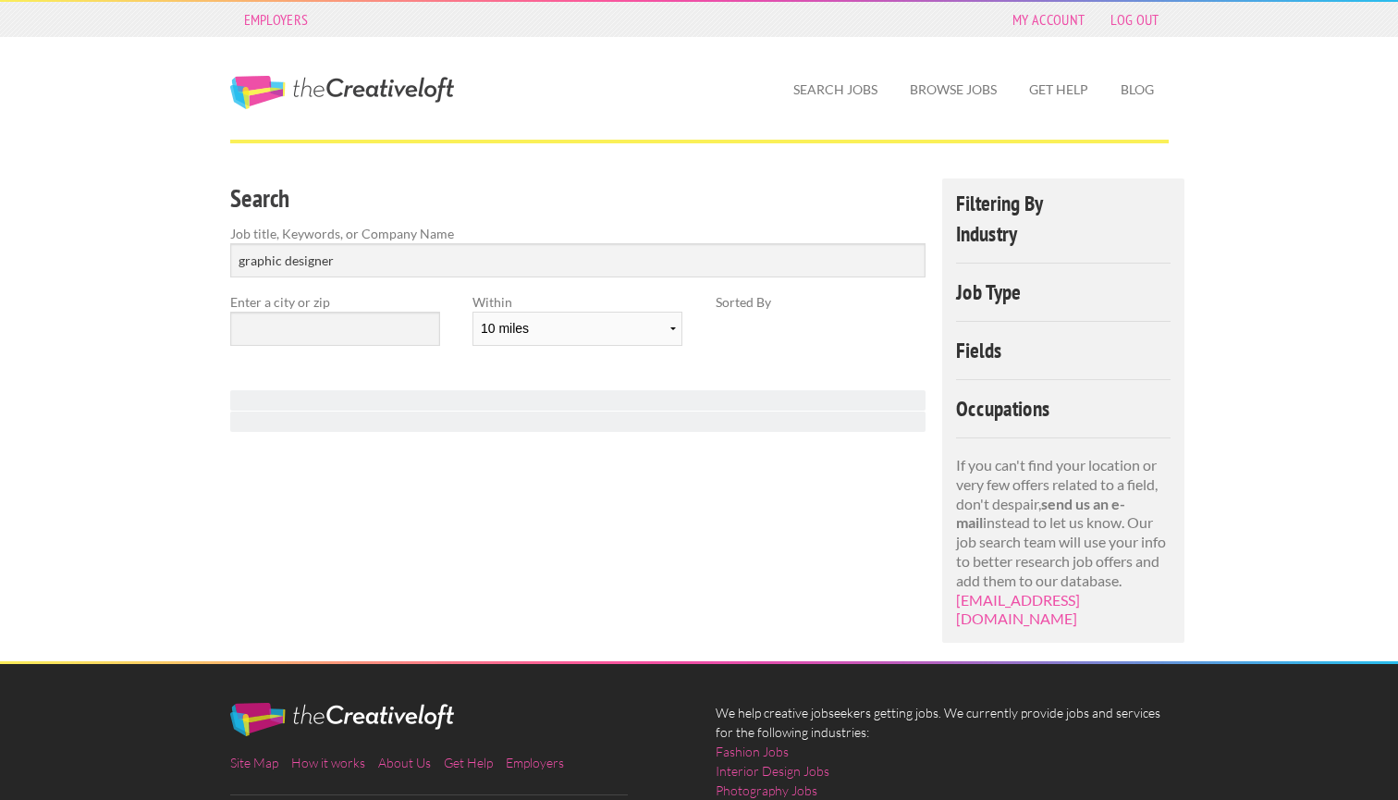
scroll to position [175, 0]
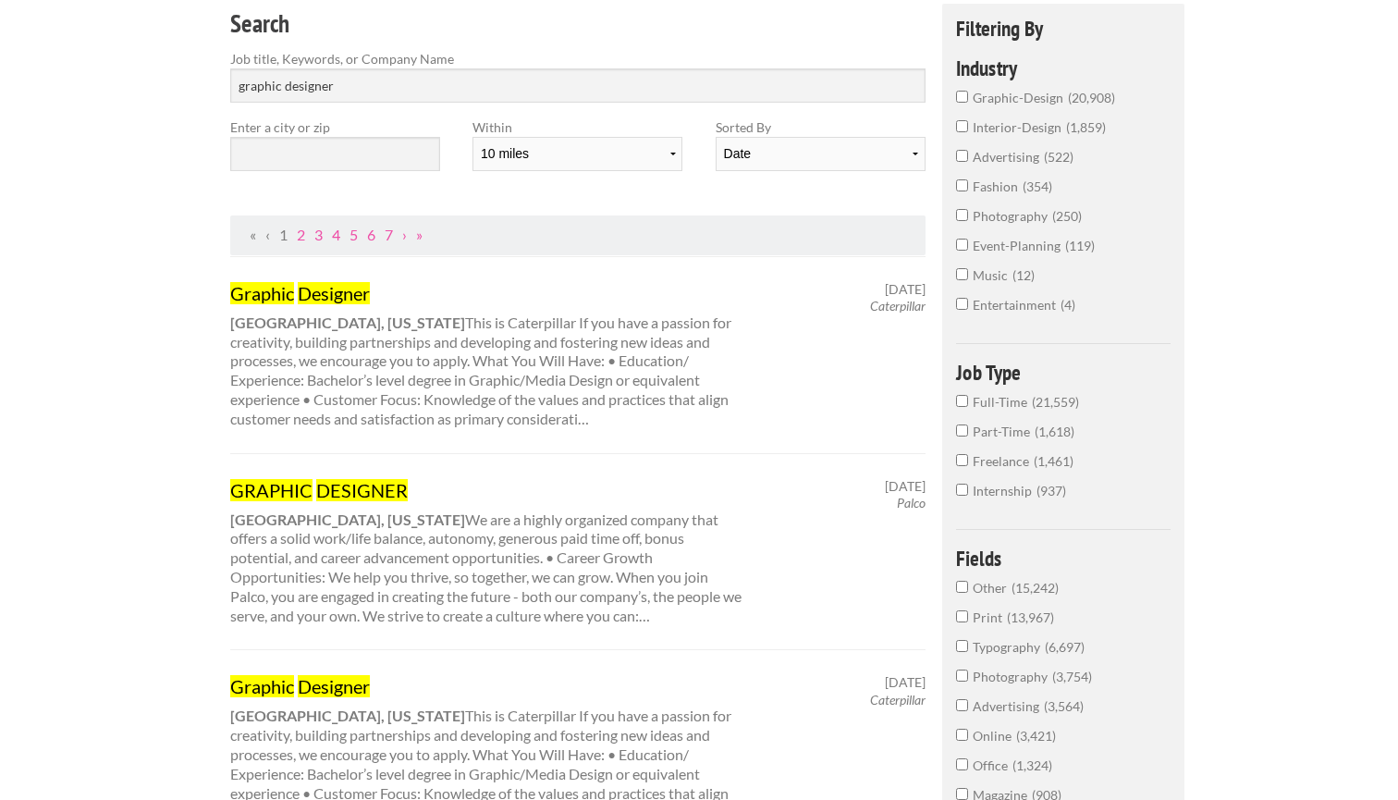
click at [340, 170] on div "Enter a city or zip" at bounding box center [335, 151] width 242 height 68
click at [340, 168] on input "text" at bounding box center [335, 154] width 210 height 34
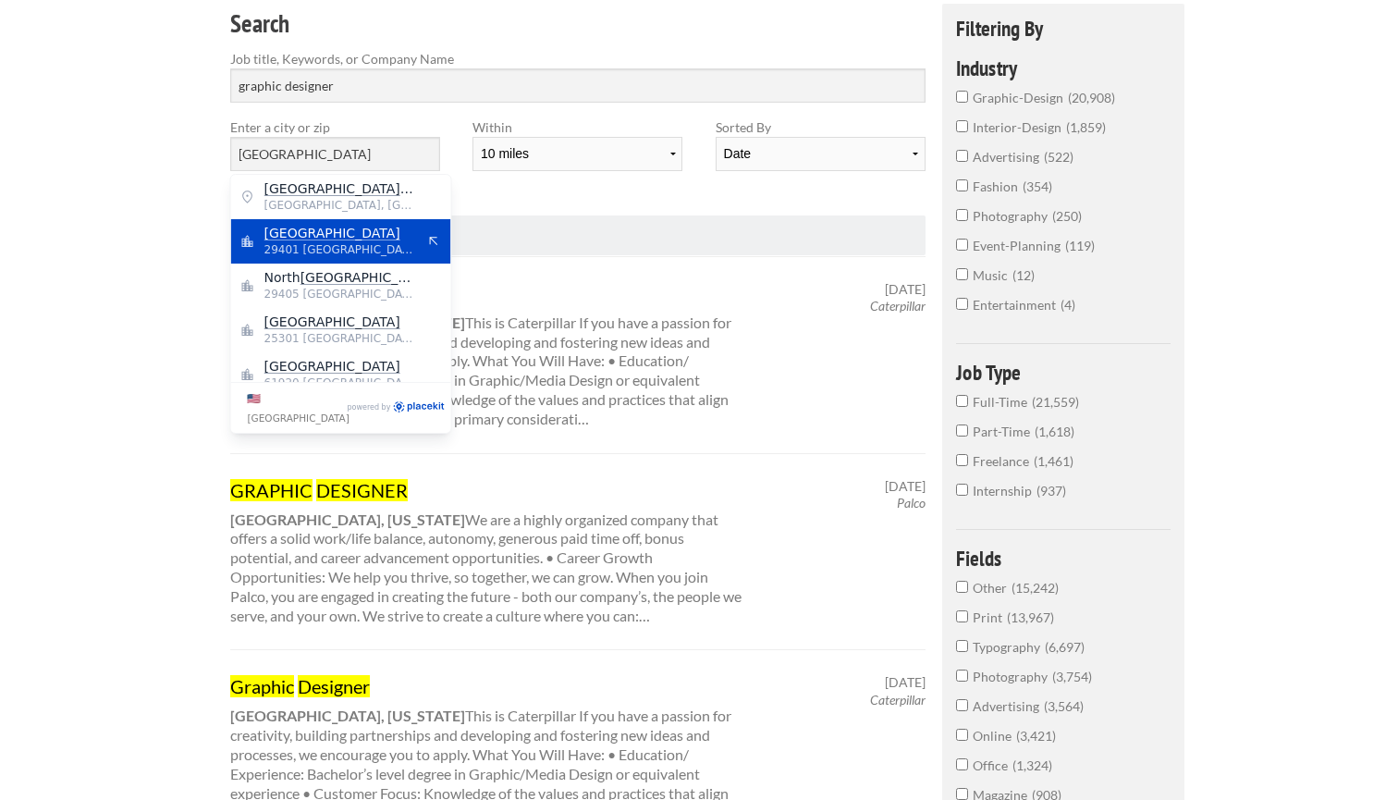
click at [400, 254] on span "29401 [GEOGRAPHIC_DATA]" at bounding box center [340, 249] width 152 height 17
type input "[GEOGRAPHIC_DATA]"
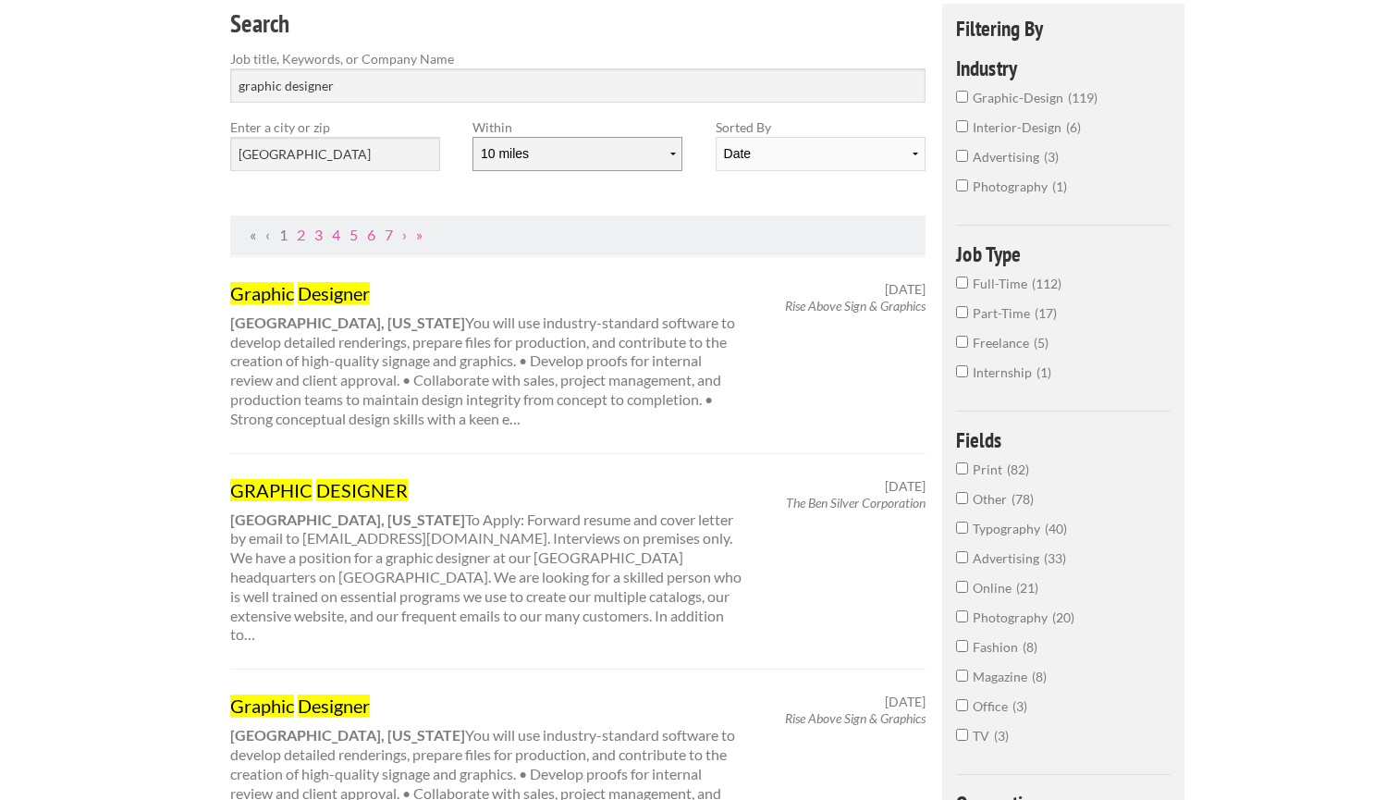
select select "100"
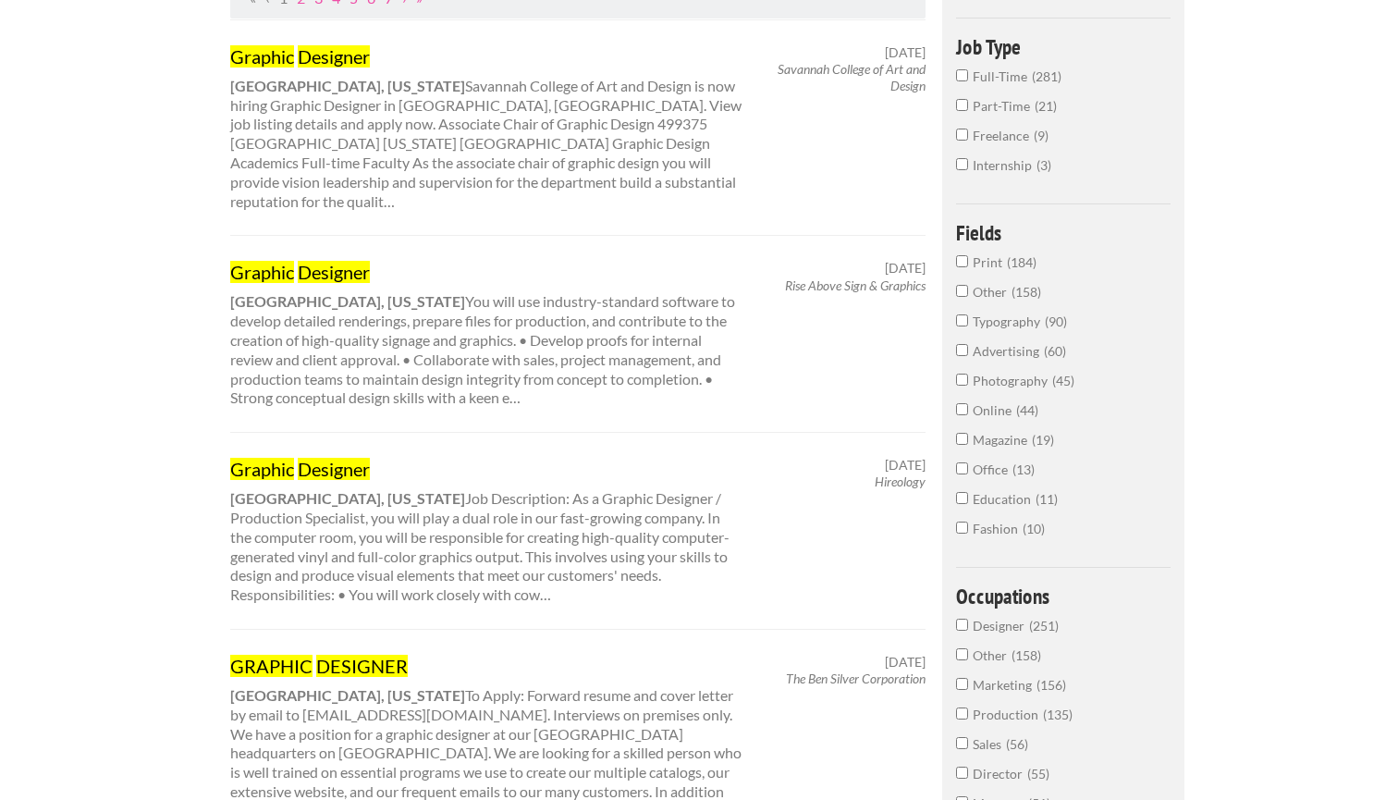
scroll to position [551, 0]
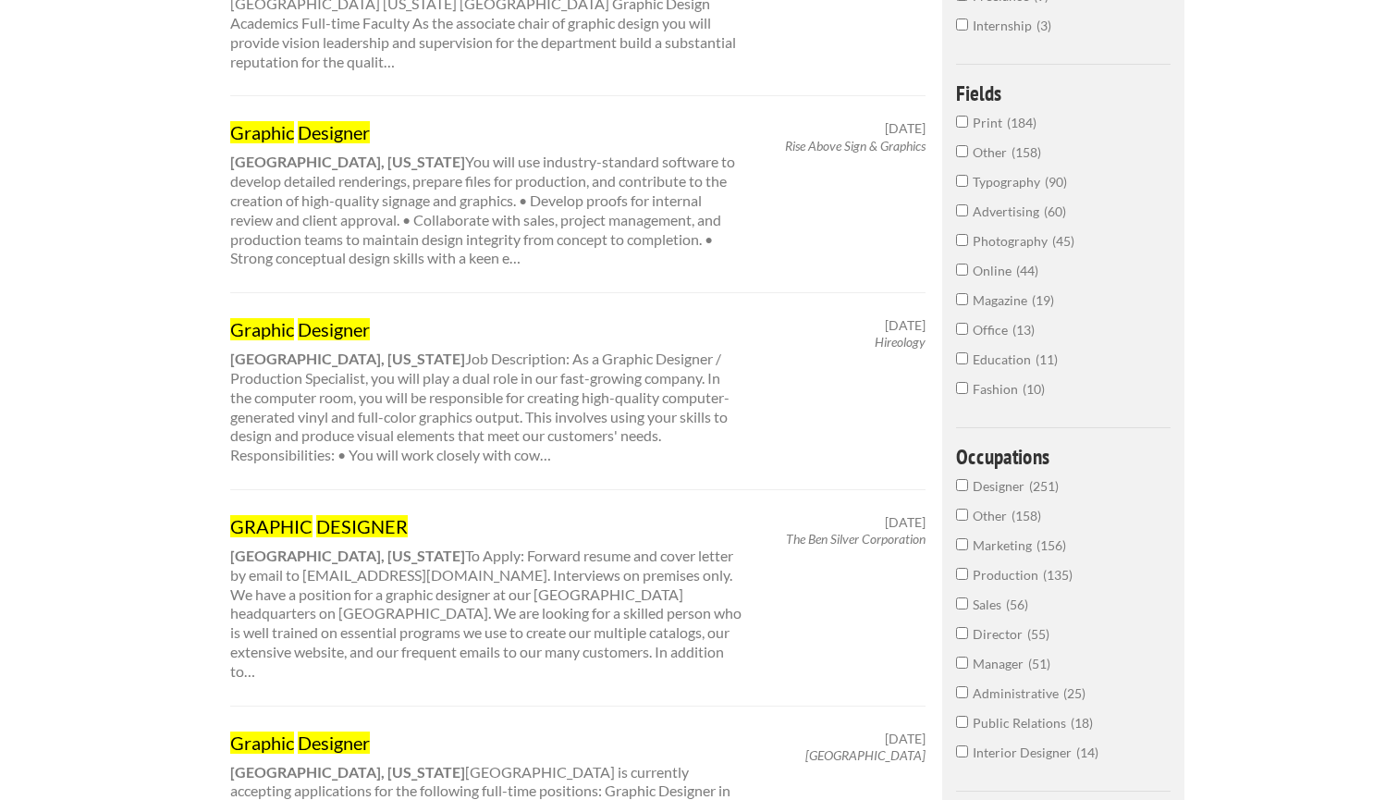
click at [354, 515] on mark "DESIGNER" at bounding box center [362, 526] width 92 height 22
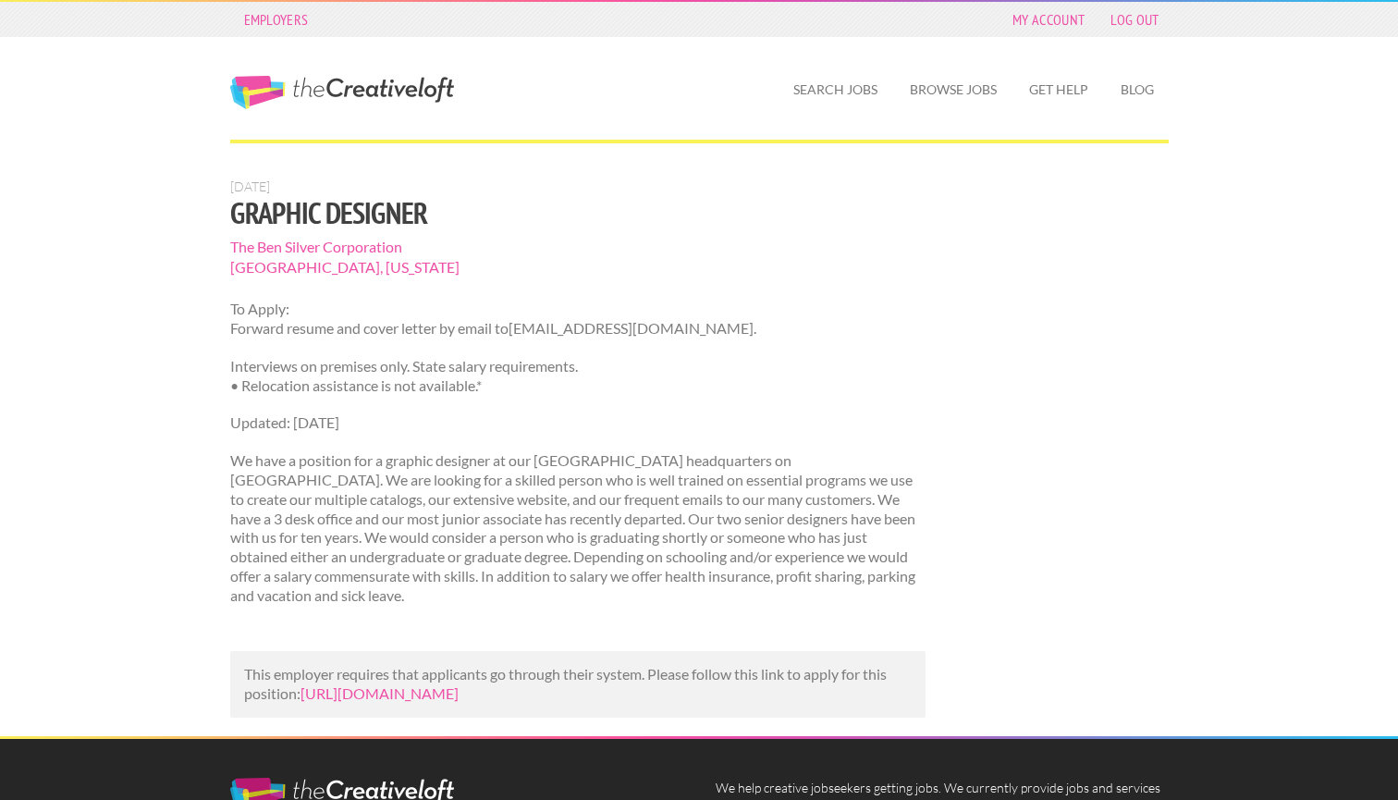
click at [373, 242] on span "The Ben Silver Corporation" at bounding box center [578, 247] width 696 height 20
drag, startPoint x: 518, startPoint y: 328, endPoint x: 695, endPoint y: 331, distance: 177.5
click at [695, 331] on p "To Apply: Forward resume and cover letter by email to [EMAIL_ADDRESS][DOMAIN_NA…" at bounding box center [578, 319] width 696 height 39
copy p "[EMAIL_ADDRESS][DOMAIN_NAME]"
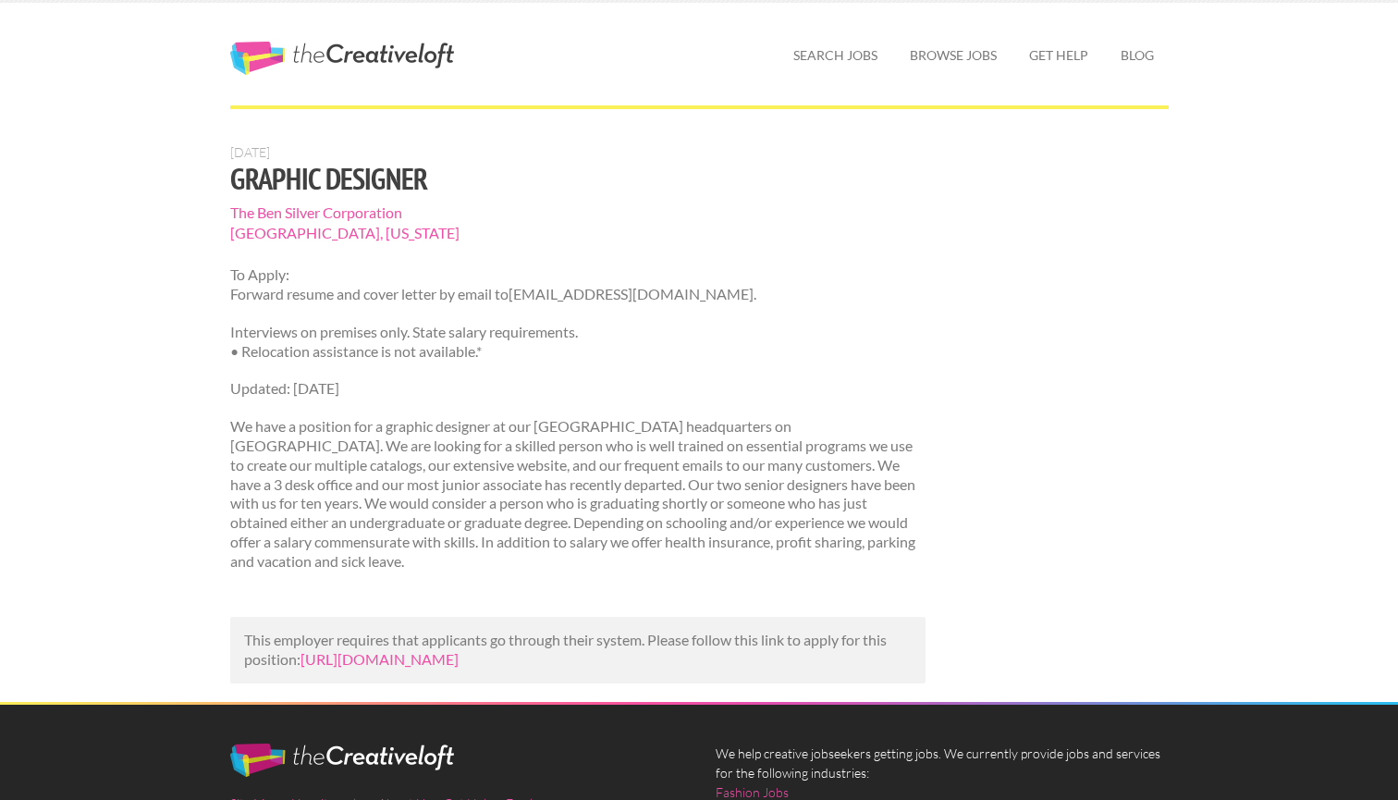
scroll to position [36, 0]
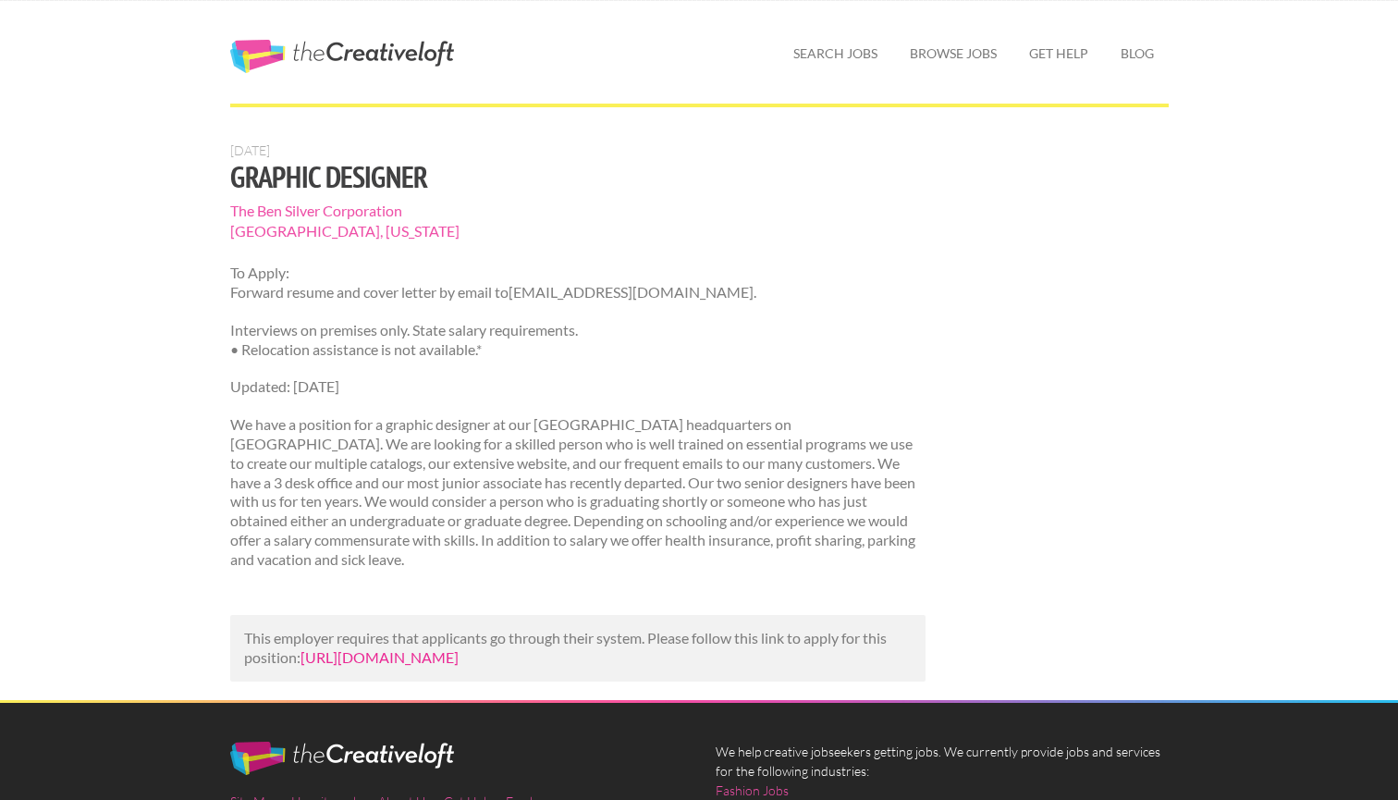
click at [417, 666] on link "[URL][DOMAIN_NAME]" at bounding box center [379, 657] width 158 height 18
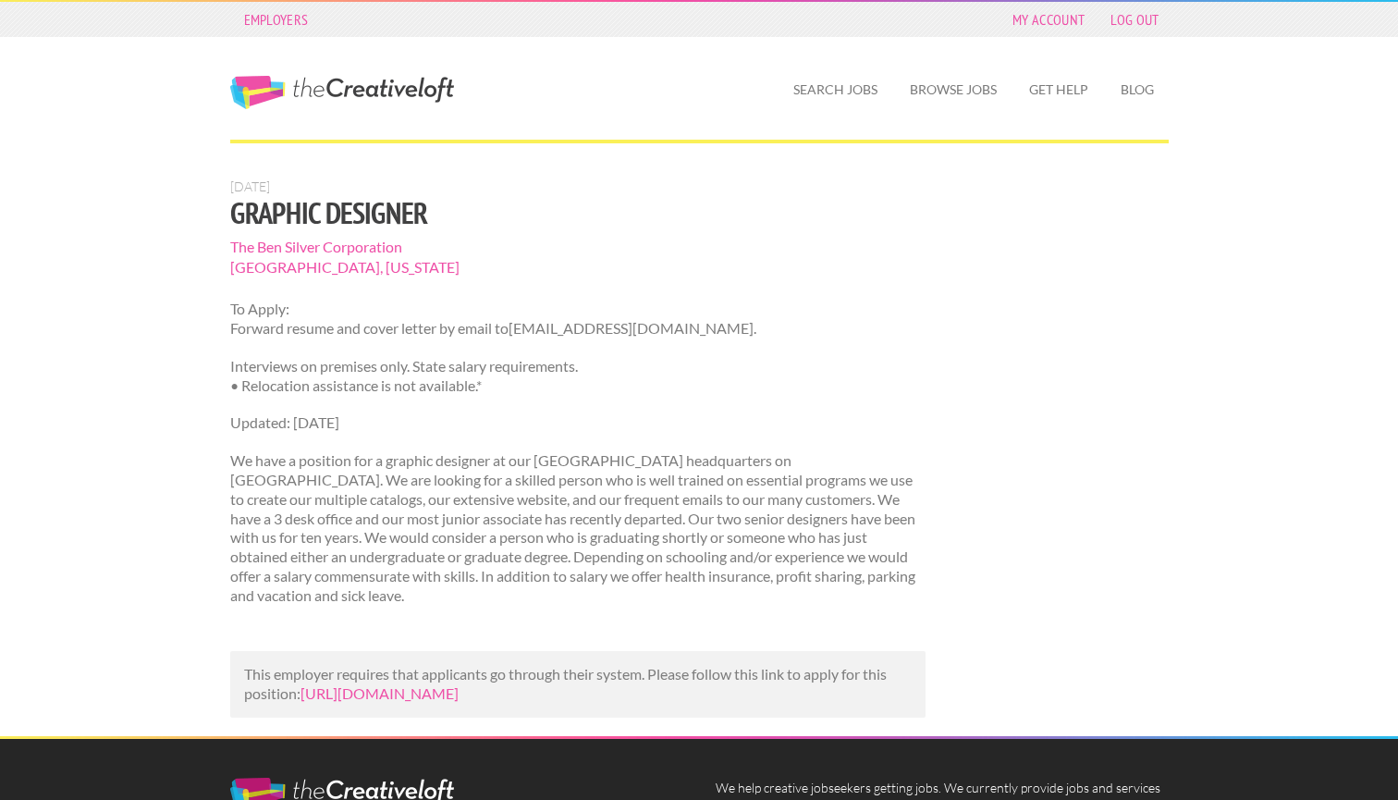
scroll to position [36, 0]
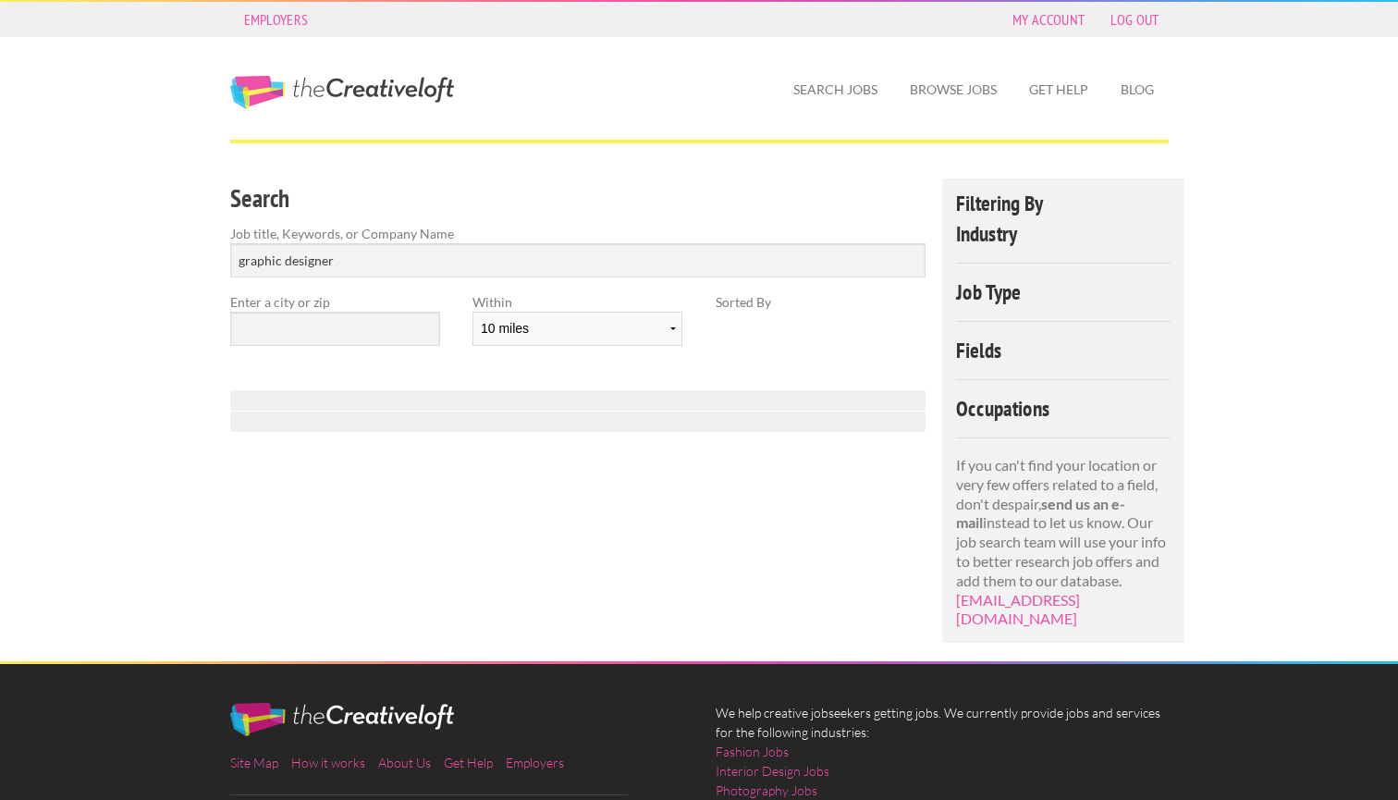
scroll to position [175, 0]
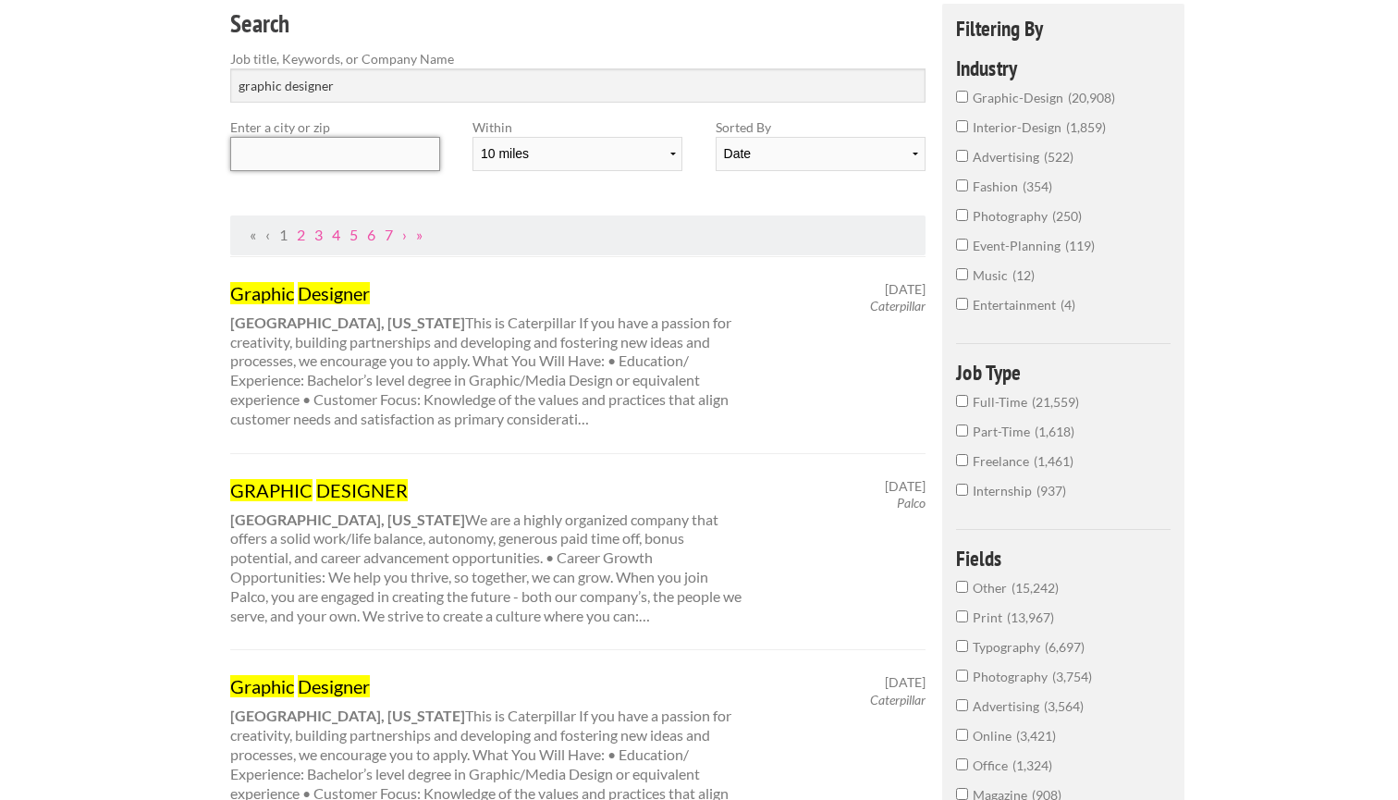
click at [394, 161] on input "text" at bounding box center [335, 154] width 210 height 34
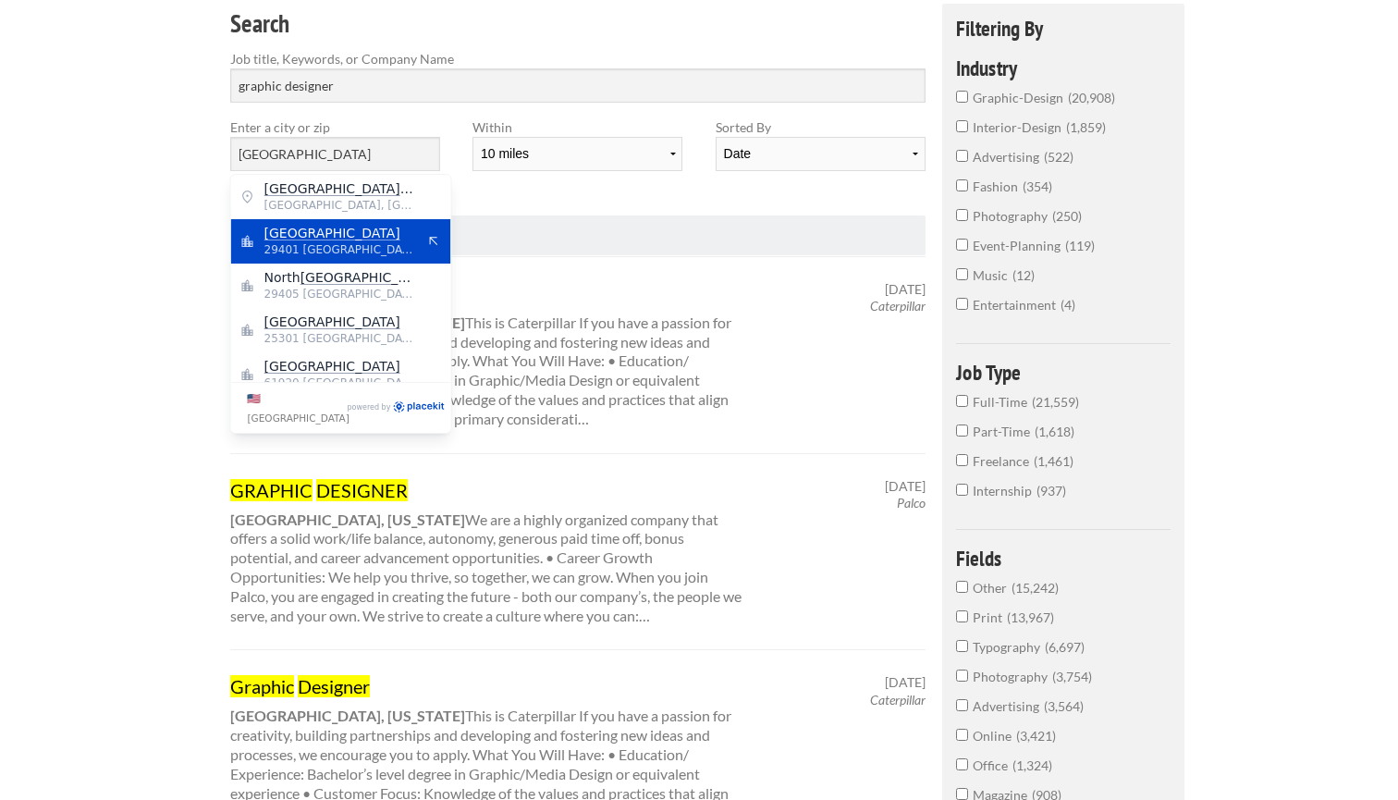
click at [358, 231] on span "[GEOGRAPHIC_DATA]" at bounding box center [340, 233] width 152 height 17
type input "[GEOGRAPHIC_DATA]"
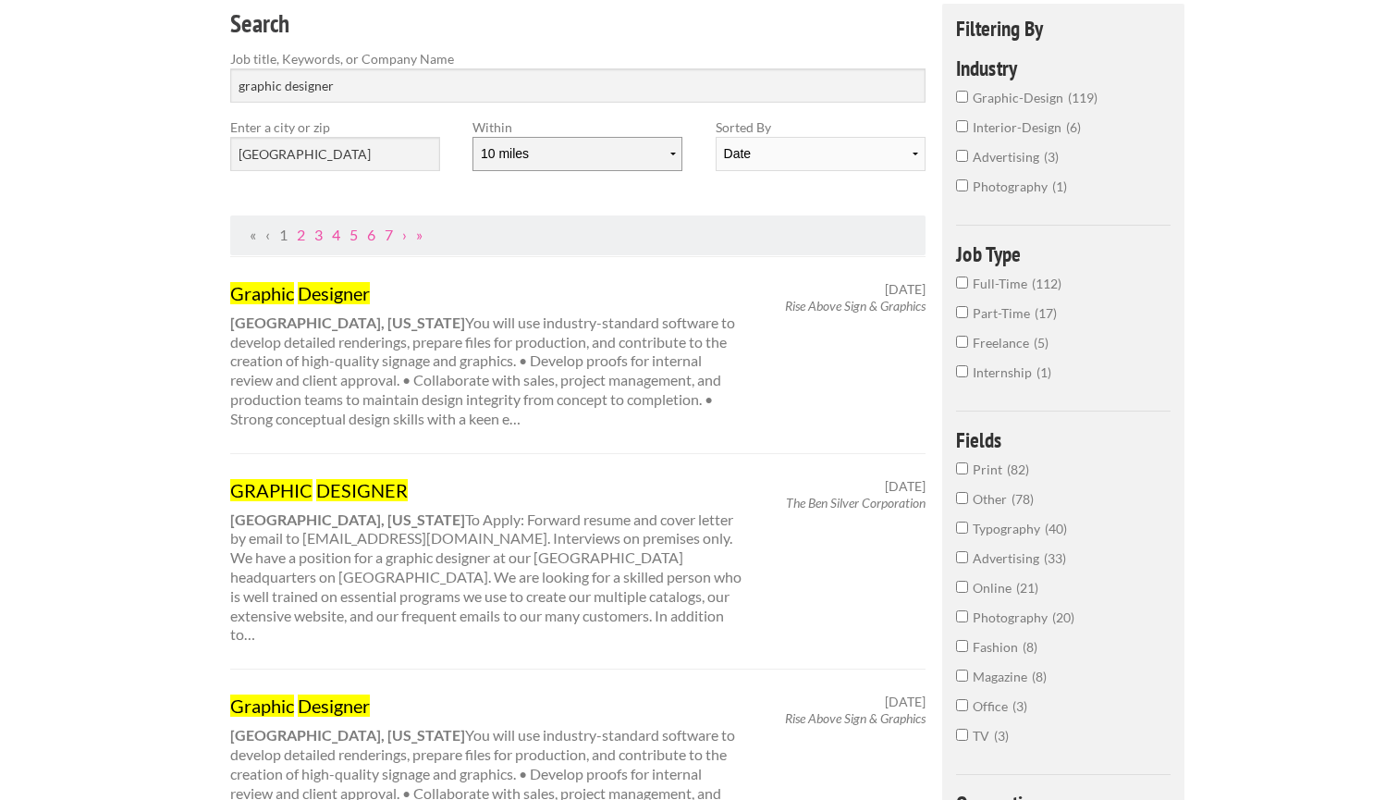
select select "100"
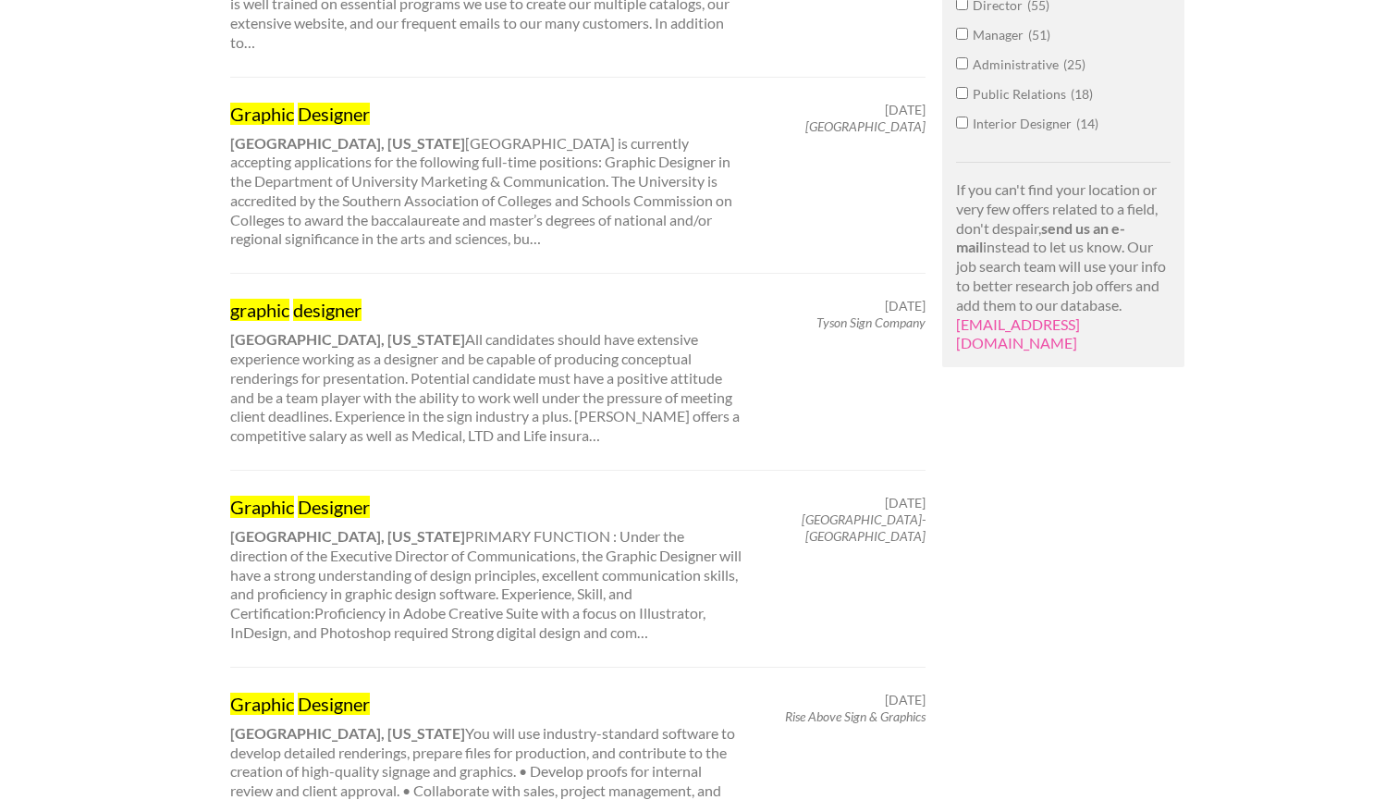
scroll to position [1188, 0]
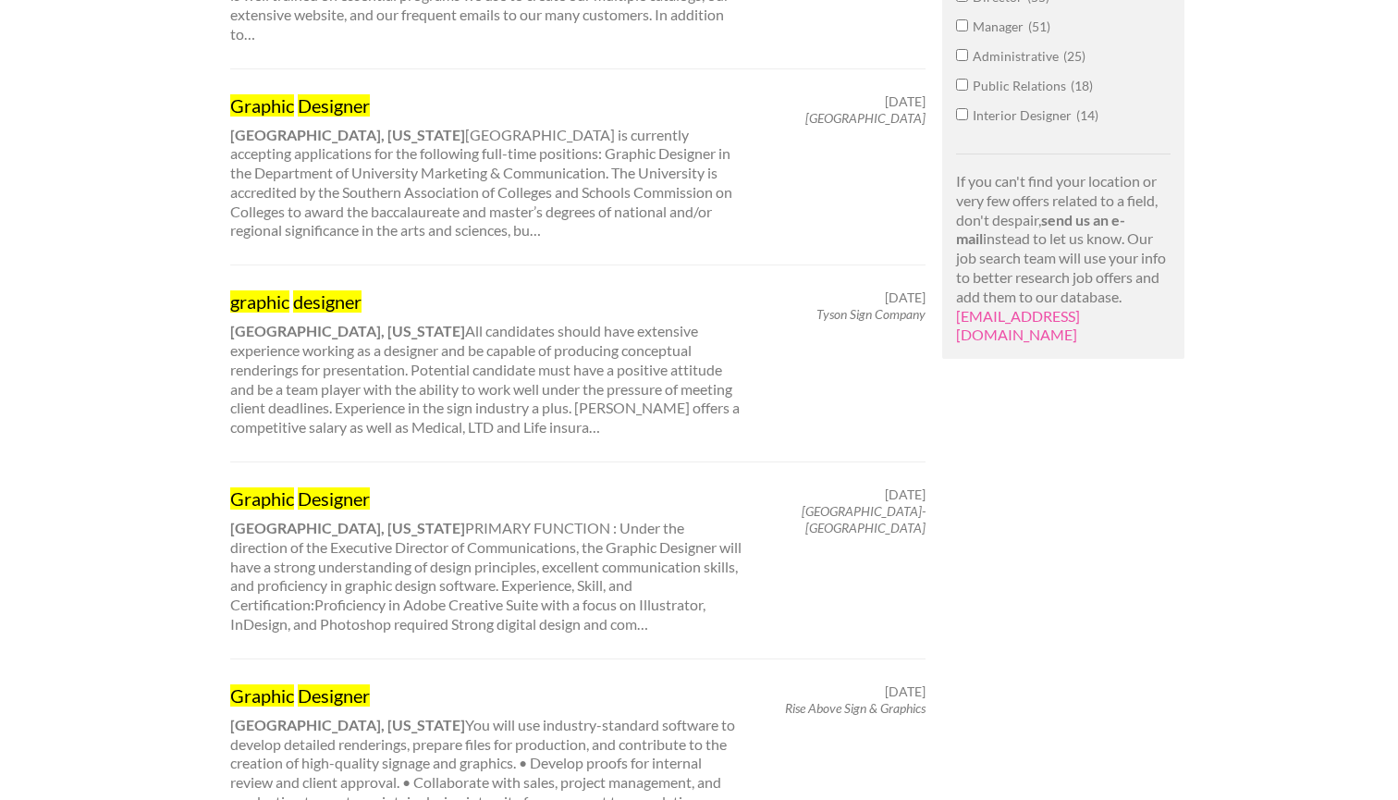
click at [581, 486] on div "Graphic Designer [GEOGRAPHIC_DATA], [US_STATE] PRIMARY FUNCTION : Under the dir…" at bounding box center [487, 560] width 546 height 148
click at [340, 487] on mark "Designer" at bounding box center [334, 498] width 72 height 22
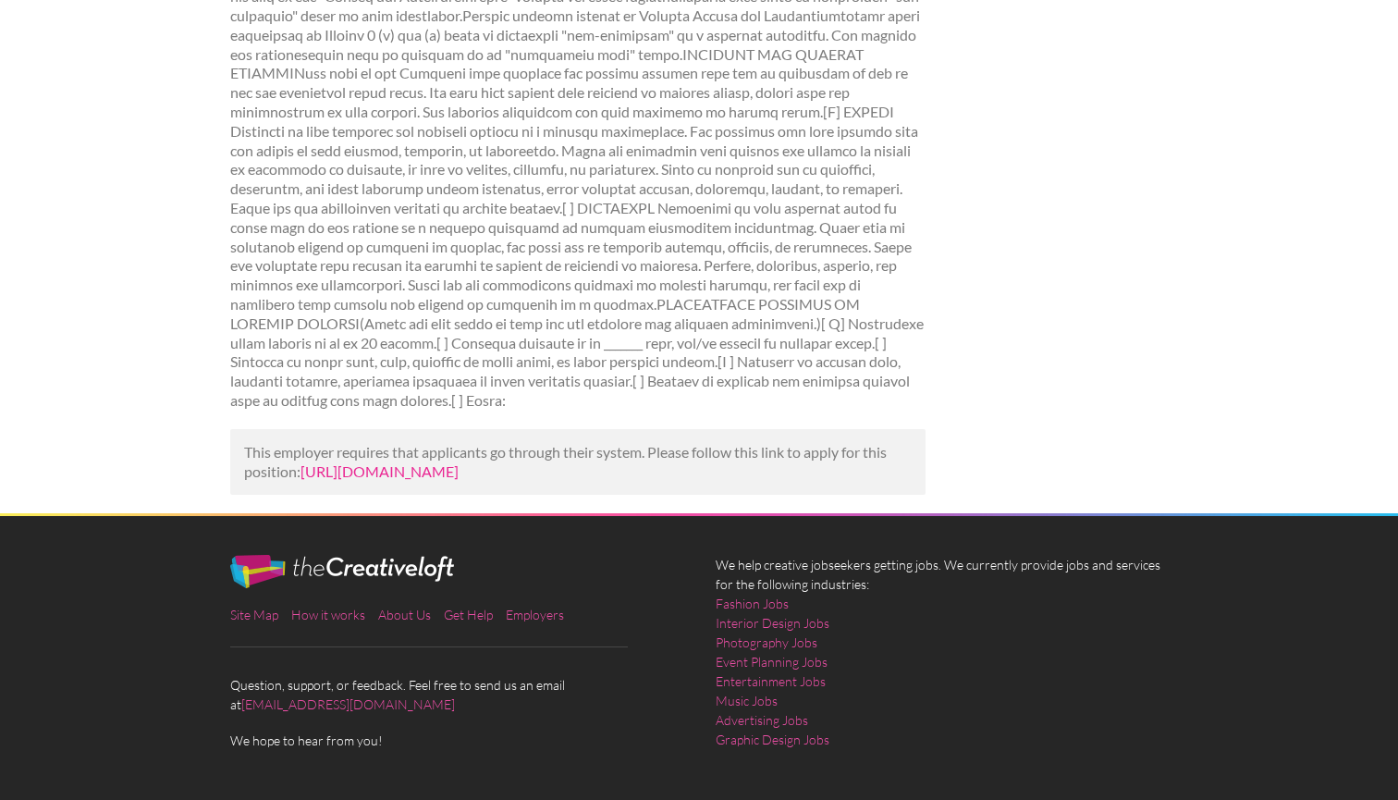
scroll to position [1253, 0]
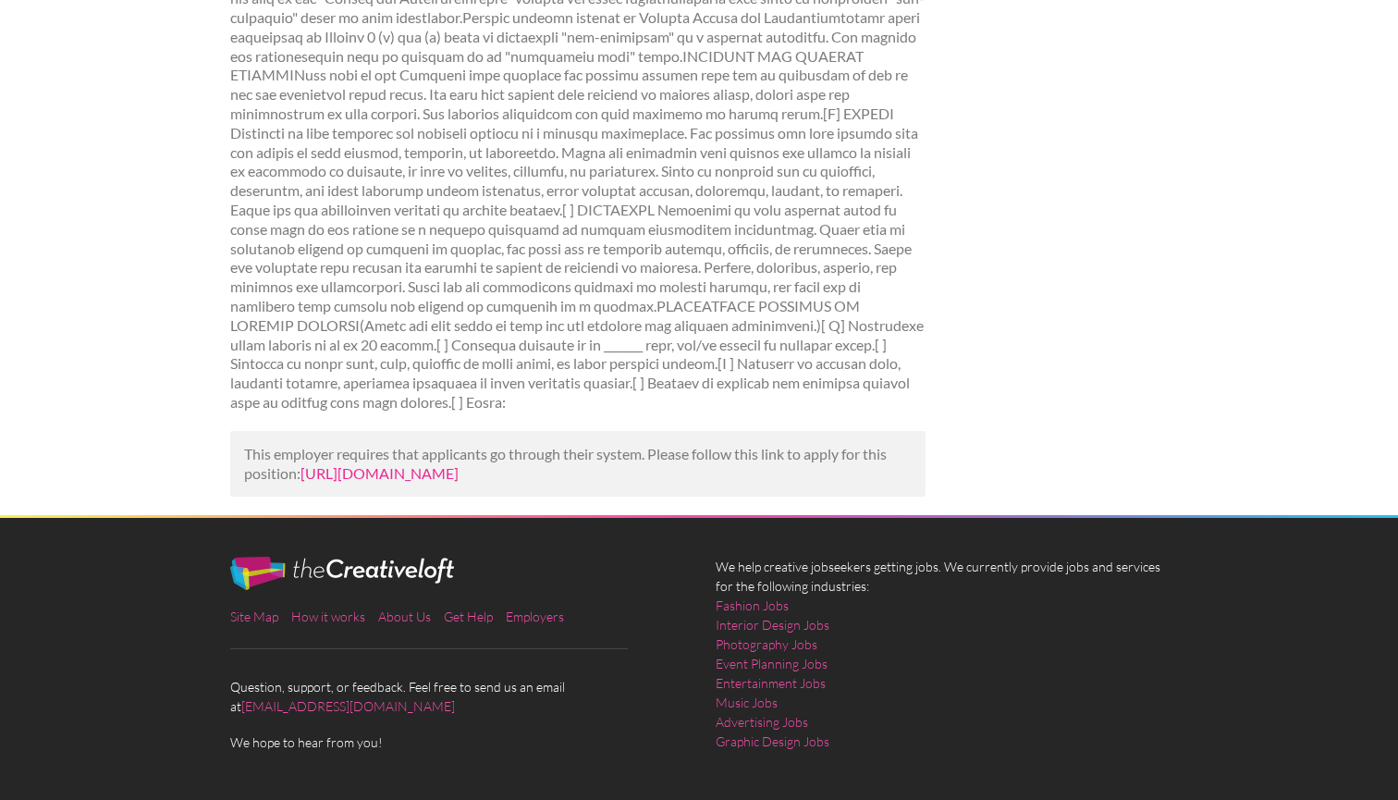
click at [373, 464] on link "https://www.mediabistro.com/jobs/908006017-graphic-designer?utm_campaign=google…" at bounding box center [379, 473] width 158 height 18
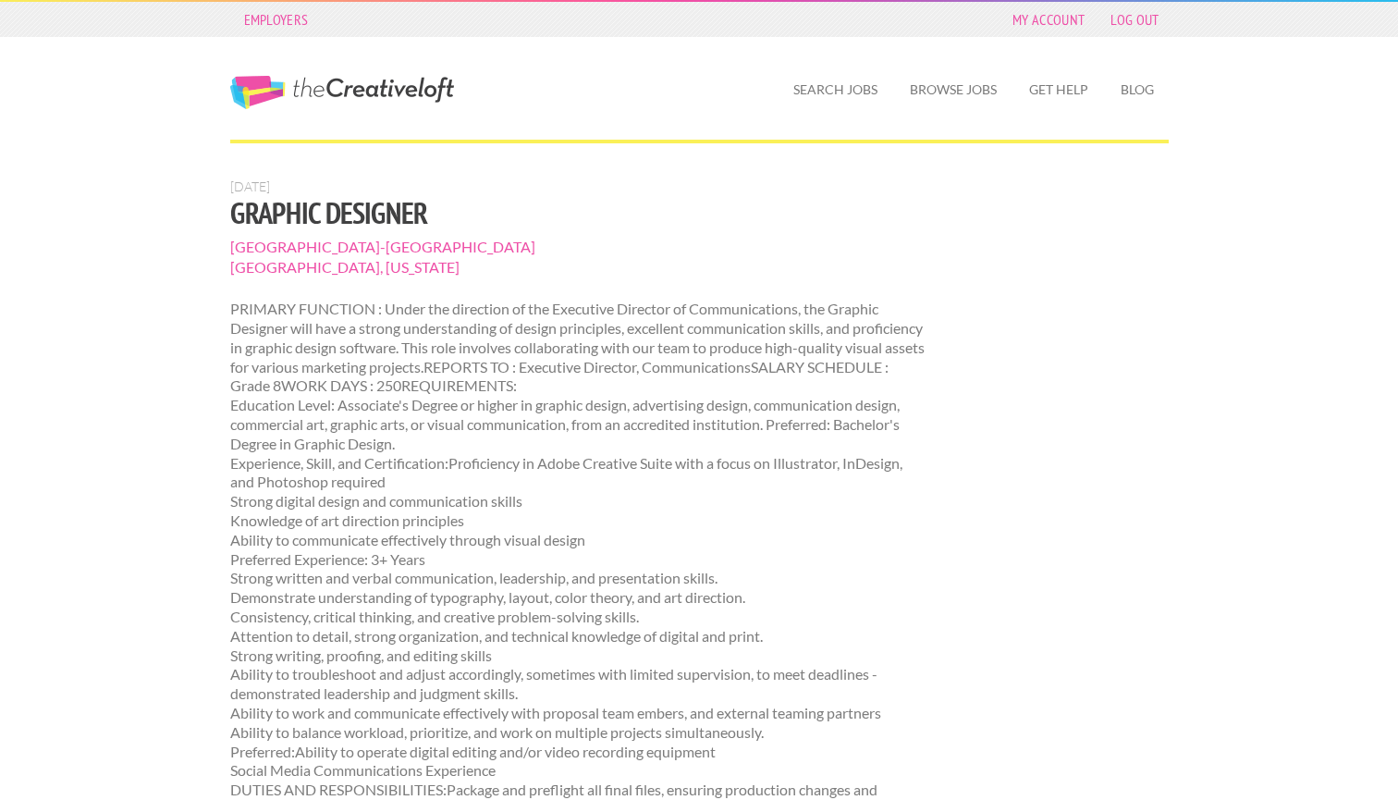
scroll to position [1253, 0]
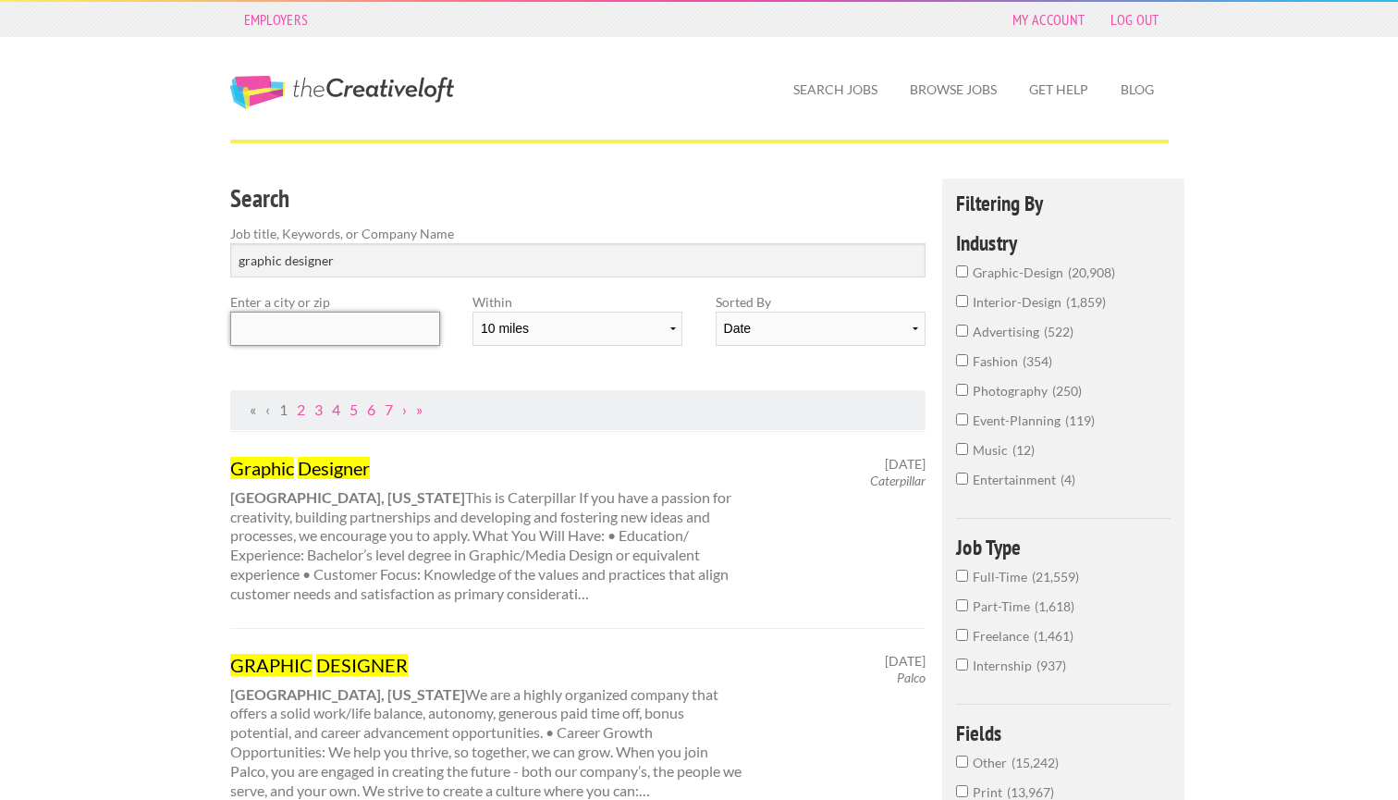
click at [339, 336] on input "text" at bounding box center [335, 329] width 210 height 34
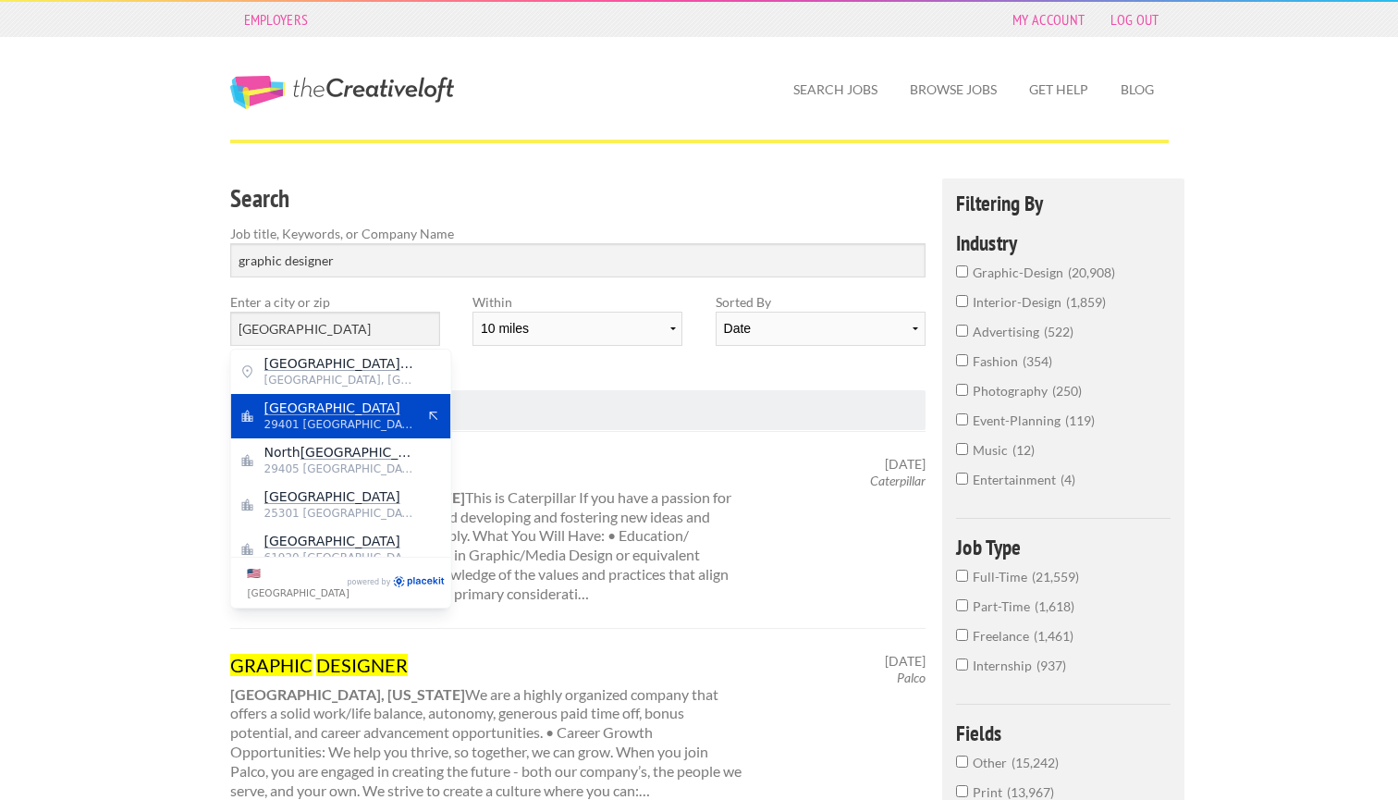
click at [349, 405] on span "Charleston" at bounding box center [340, 407] width 152 height 17
type input "Charleston"
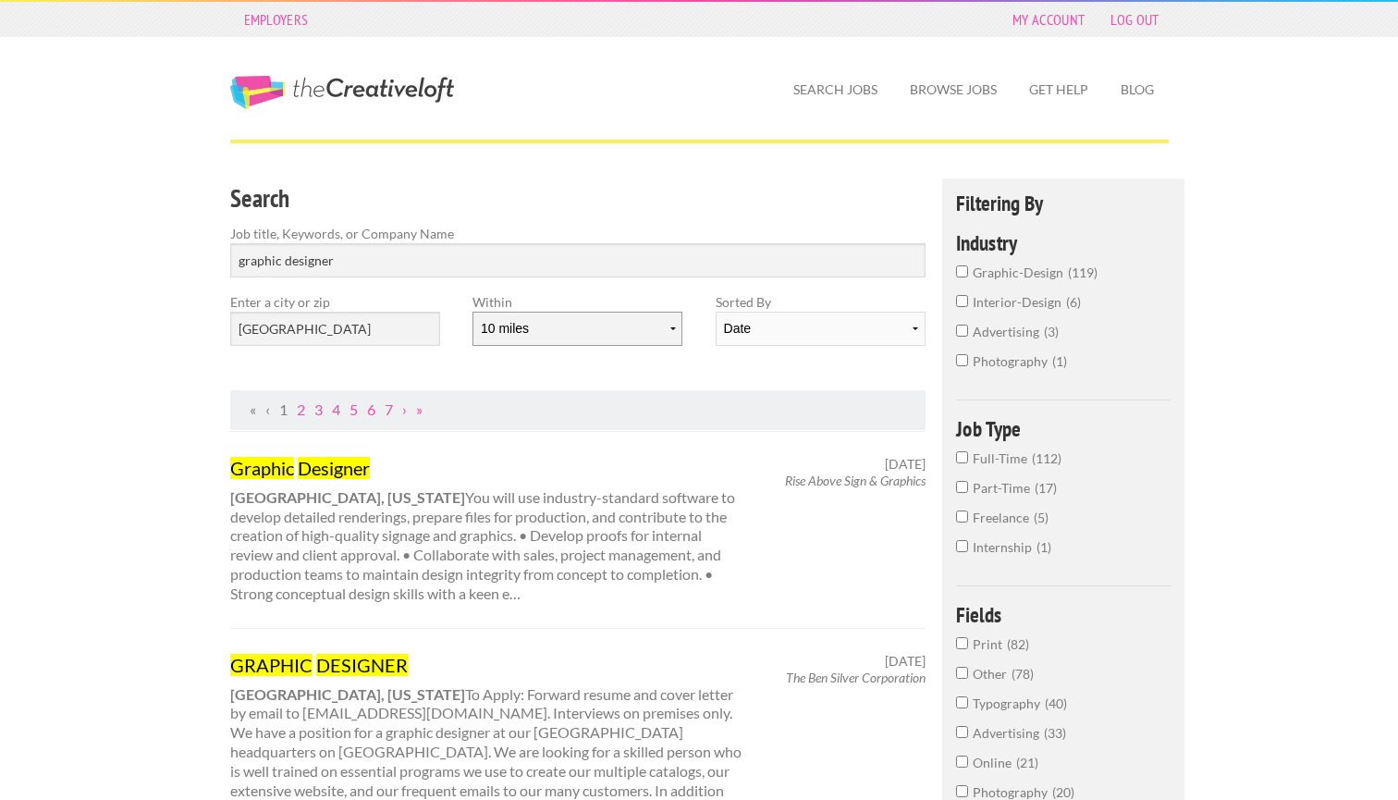
select select "100"
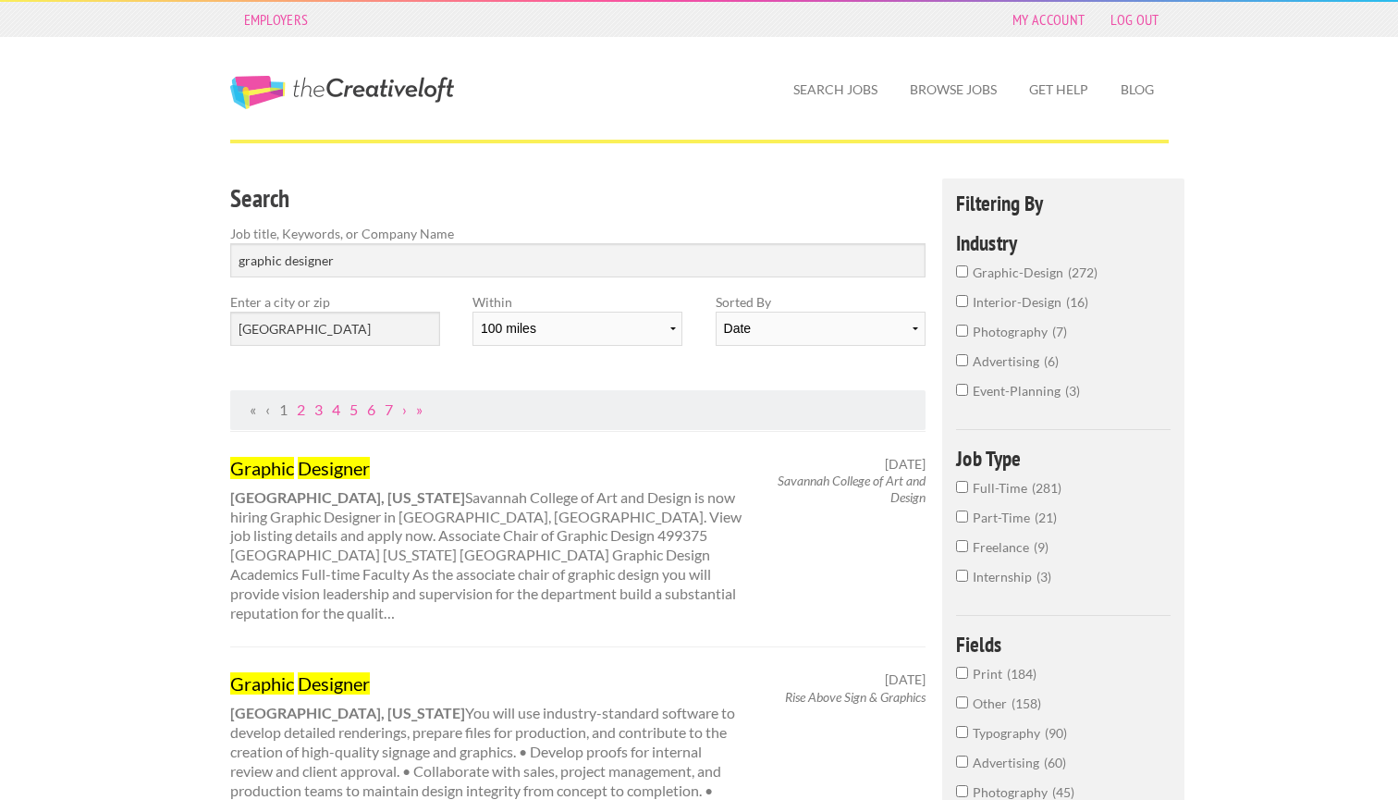
click at [961, 493] on input "Full-Time 281" at bounding box center [962, 487] width 12 height 12
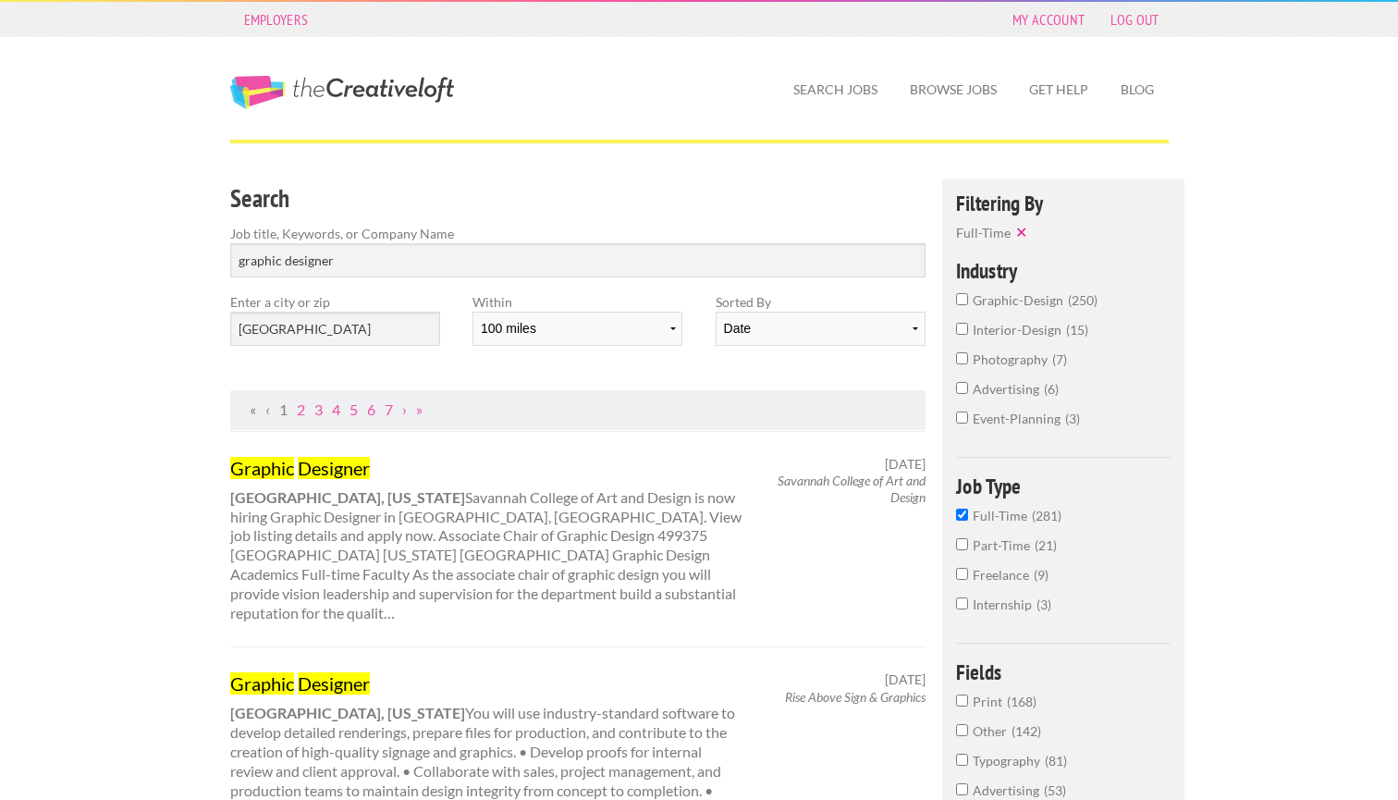
click at [967, 300] on label "graphic-design 250" at bounding box center [1063, 305] width 215 height 30
click at [967, 300] on input "graphic-design 250" at bounding box center [962, 299] width 12 height 12
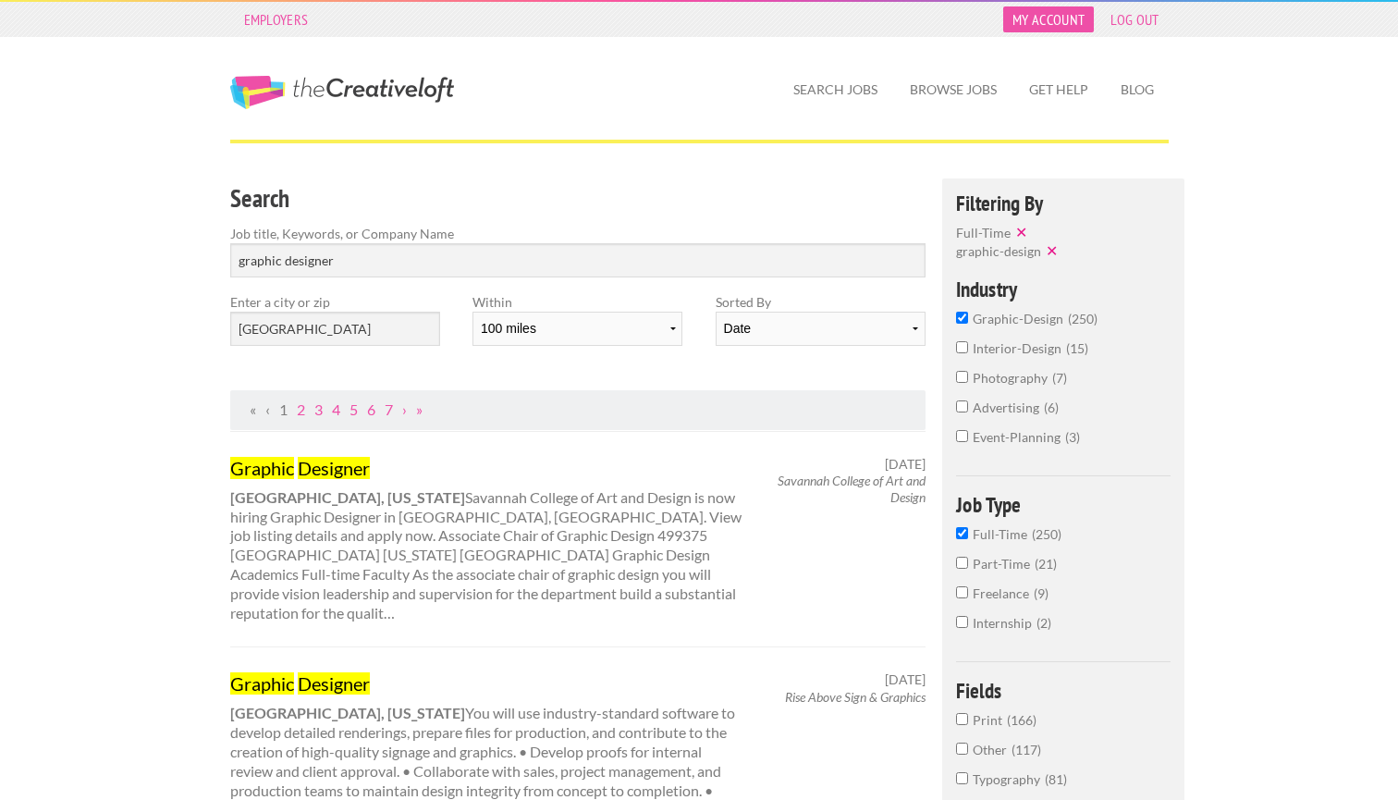
click at [1052, 27] on link "My Account" at bounding box center [1048, 19] width 91 height 26
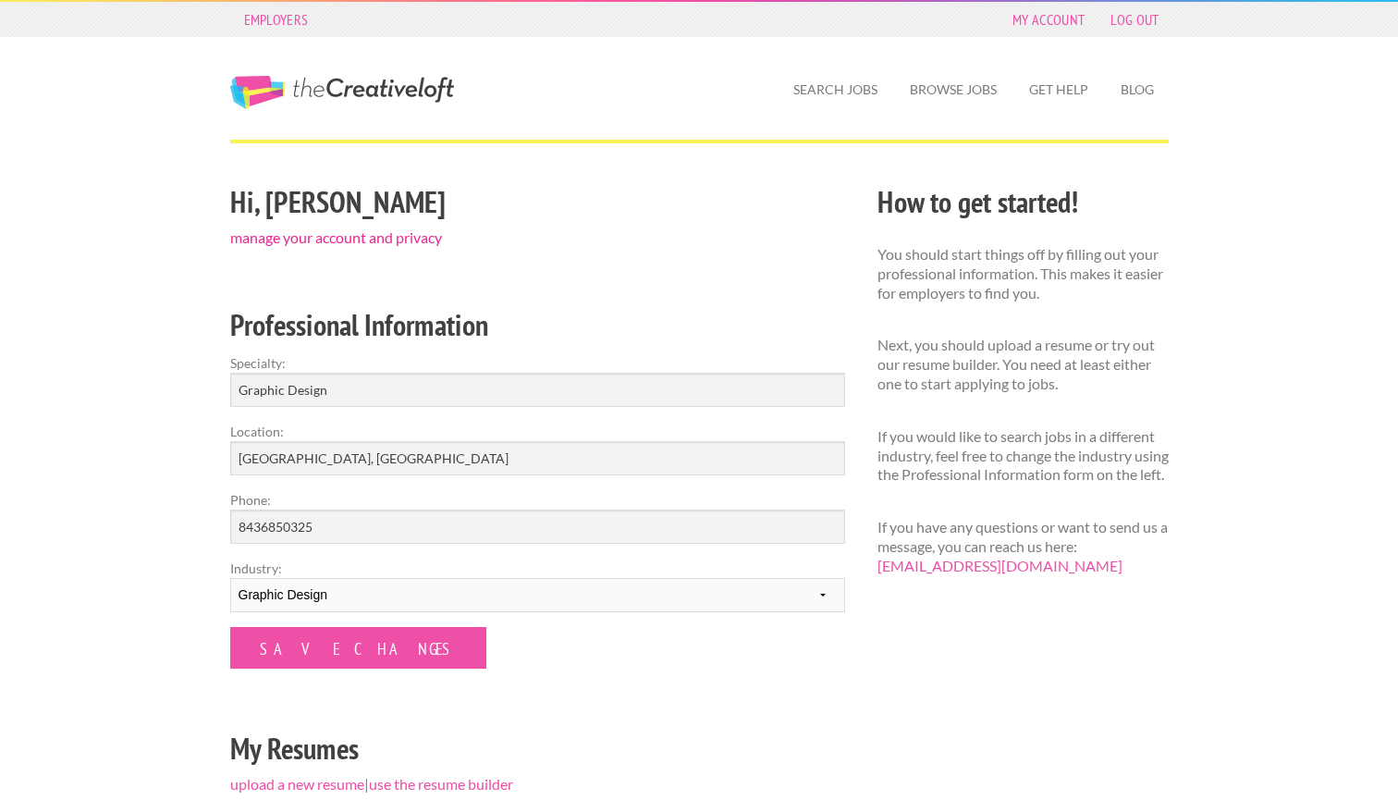
click at [340, 233] on link "manage your account and privacy" at bounding box center [336, 237] width 212 height 18
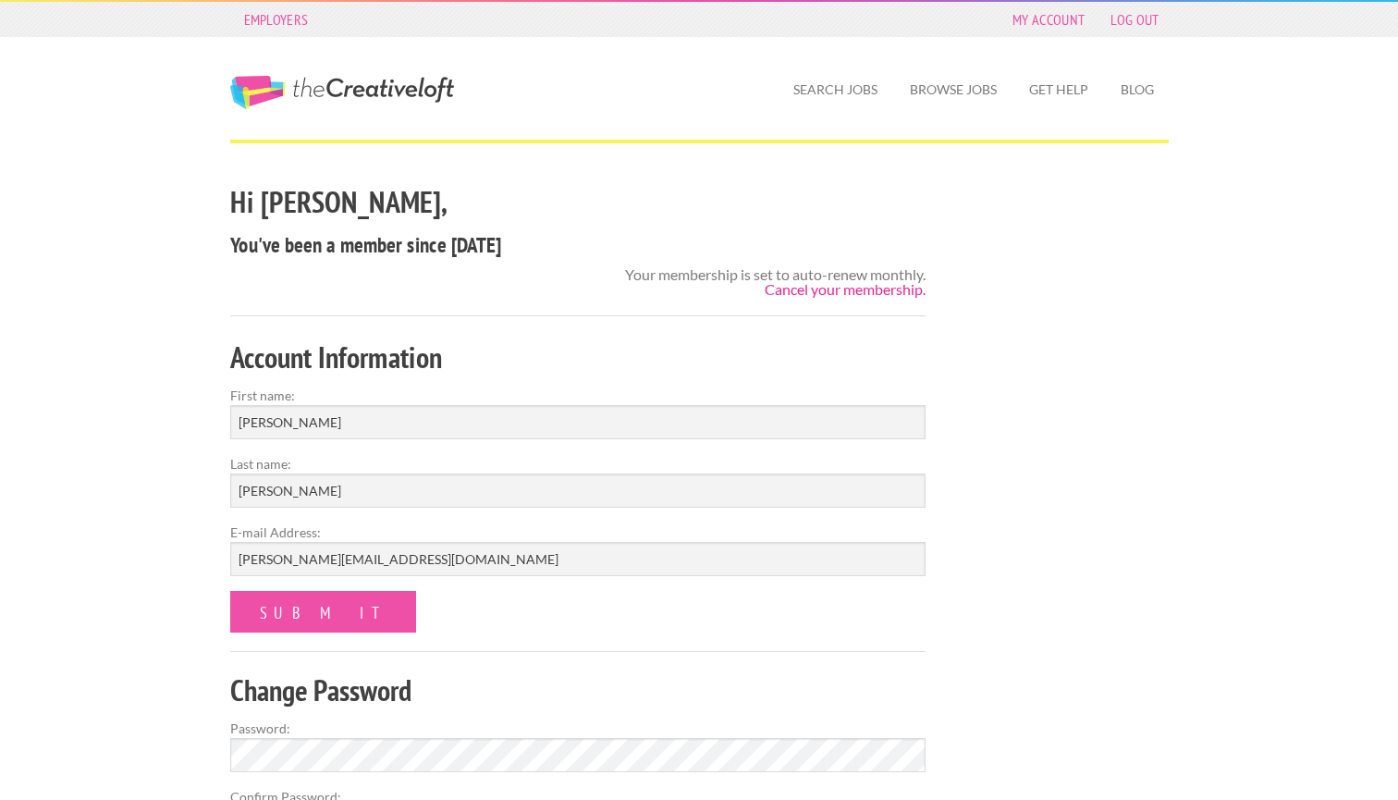
click at [809, 292] on link "Cancel your membership." at bounding box center [844, 289] width 161 height 18
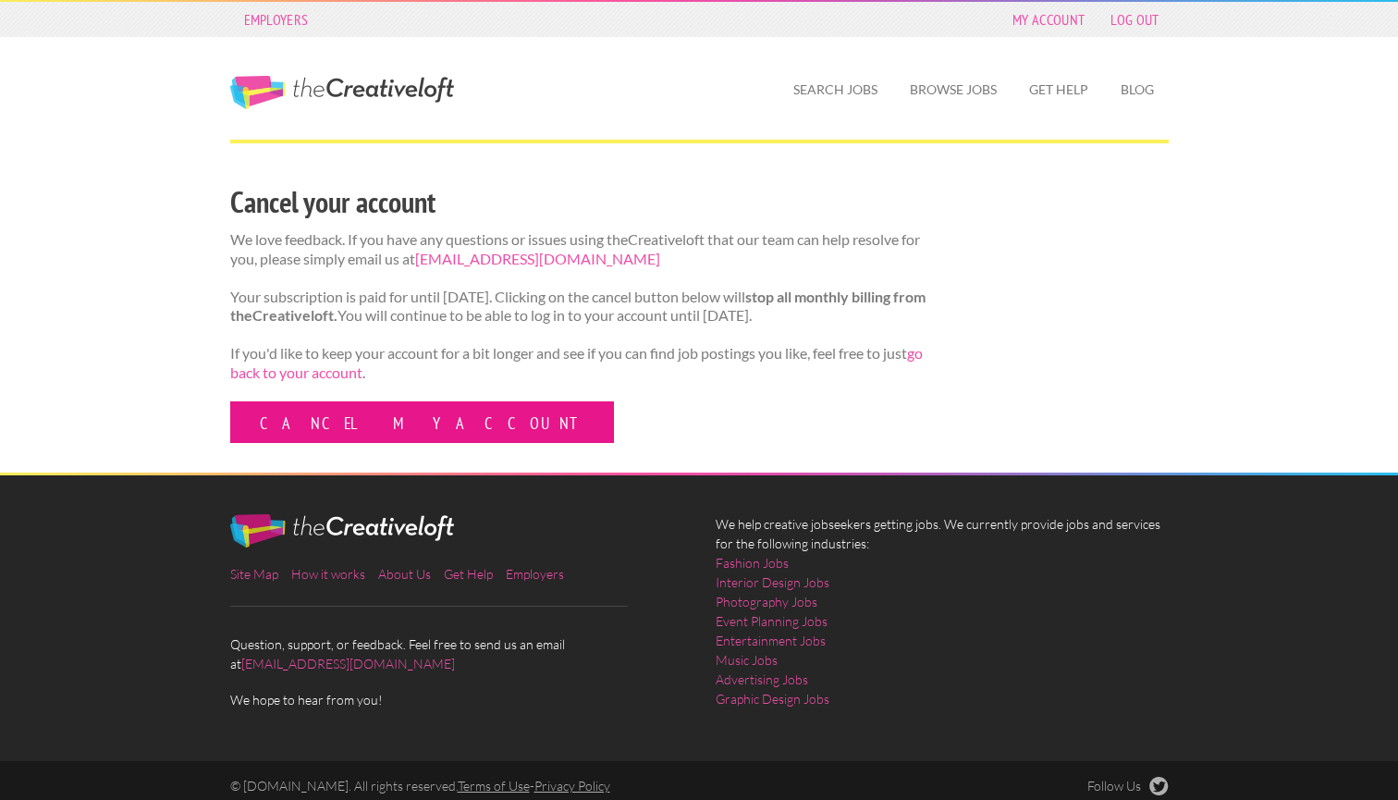
click at [388, 443] on link "Cancel my account" at bounding box center [422, 422] width 384 height 42
